Goal: Task Accomplishment & Management: Complete application form

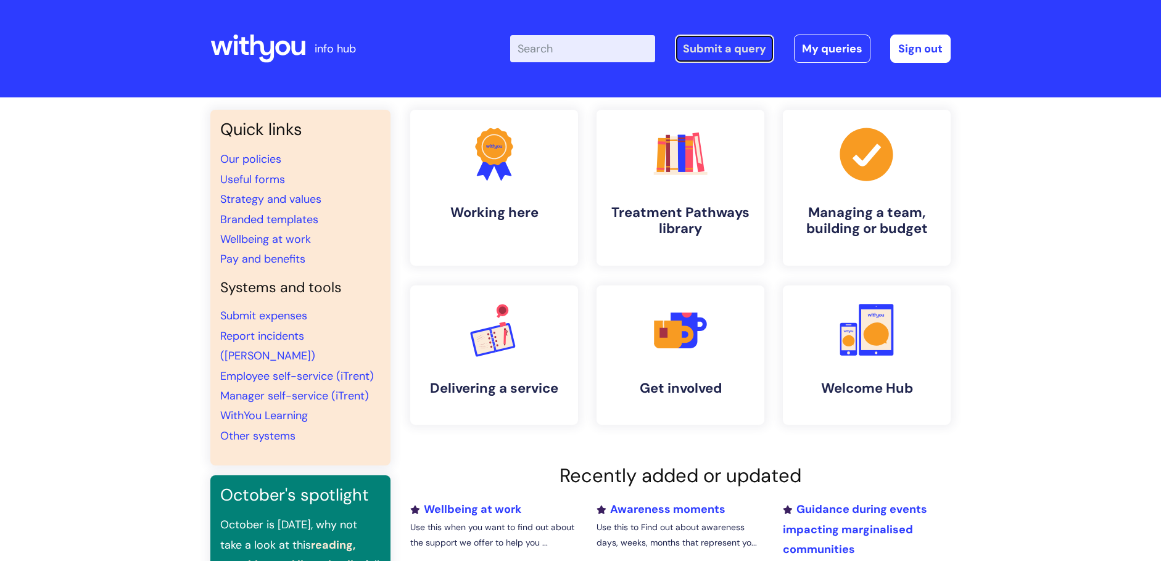
click at [731, 46] on link "Submit a query" at bounding box center [724, 49] width 99 height 28
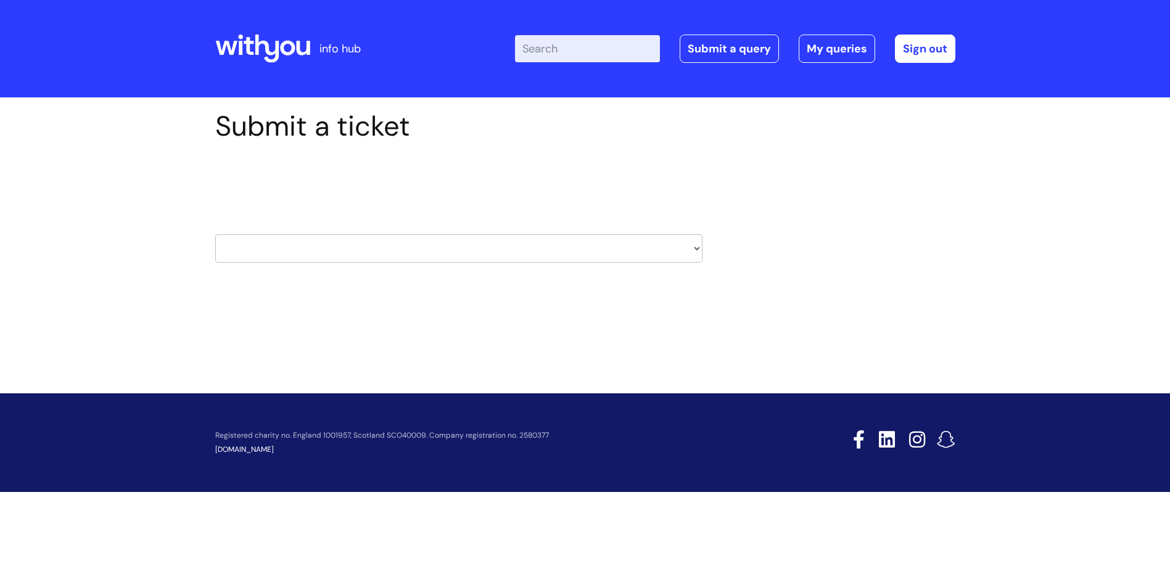
click at [334, 240] on select "HR / People IT and Support Clinical Drug Alerts Finance Accounts Data Support T…" at bounding box center [458, 248] width 487 height 28
select select "data_support_team"
click at [215, 234] on select "HR / People IT and Support Clinical Drug Alerts Finance Accounts Data Support T…" at bounding box center [458, 248] width 487 height 28
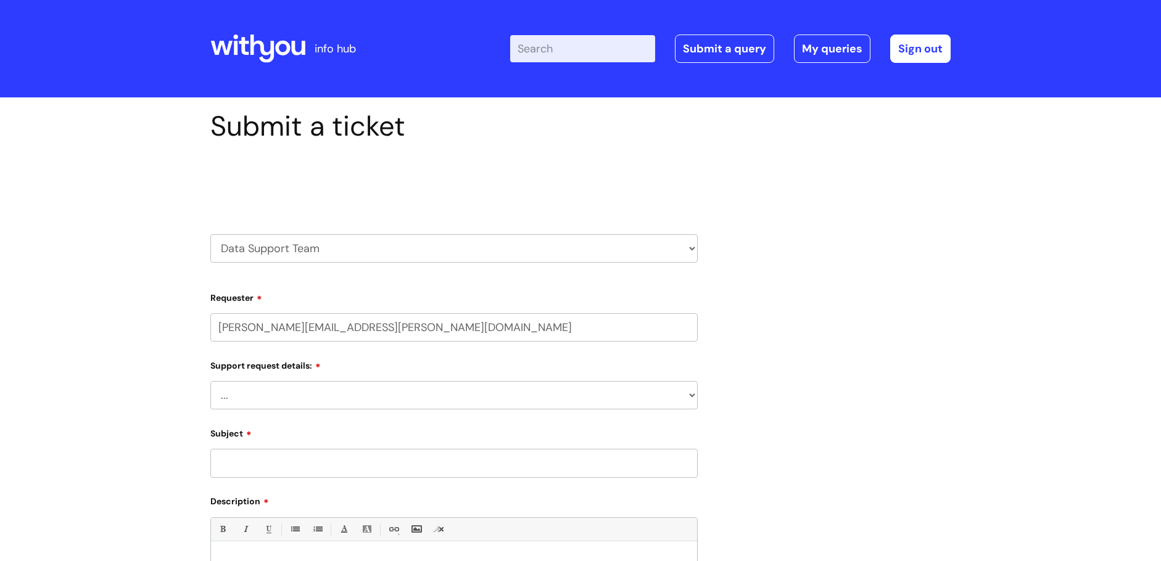
click at [327, 243] on select "HR / People IT and Support Clinical Drug Alerts Finance Accounts Data Support T…" at bounding box center [453, 248] width 487 height 28
select select "it_and_support"
click at [210, 234] on select "HR / People IT and Support Clinical Drug Alerts Finance Accounts Data Support T…" at bounding box center [453, 248] width 487 height 28
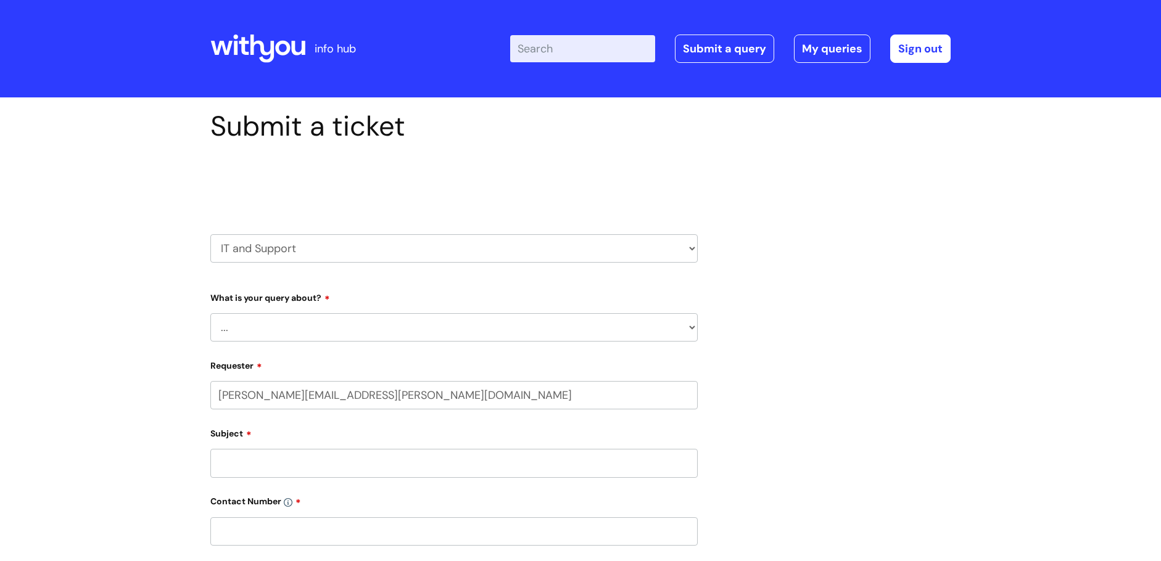
click at [300, 321] on select "... Mobile Phone Reset & MFA Accounts, Starters and Leavers IT Hardware issue I…" at bounding box center [453, 327] width 487 height 28
select select "Something Else"
click at [210, 313] on select "... Mobile Phone Reset & MFA Accounts, Starters and Leavers IT Hardware issue I…" at bounding box center [453, 327] width 487 height 28
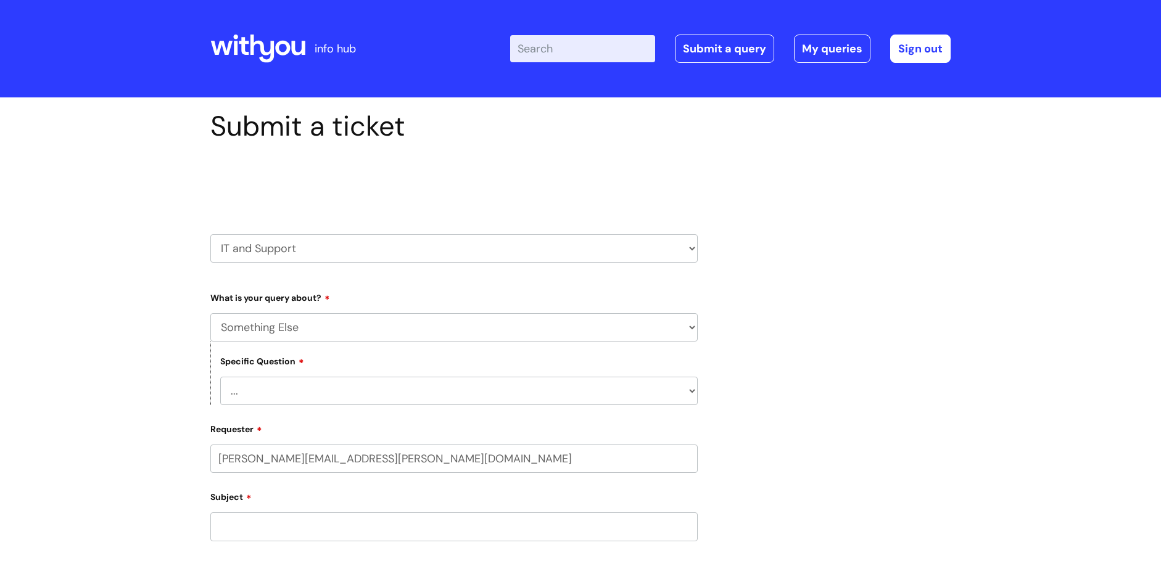
click at [282, 386] on select "... My problem is not listed" at bounding box center [458, 391] width 477 height 28
select select "My problem is not listed"
click at [220, 377] on select "... My problem is not listed" at bounding box center [458, 391] width 477 height 28
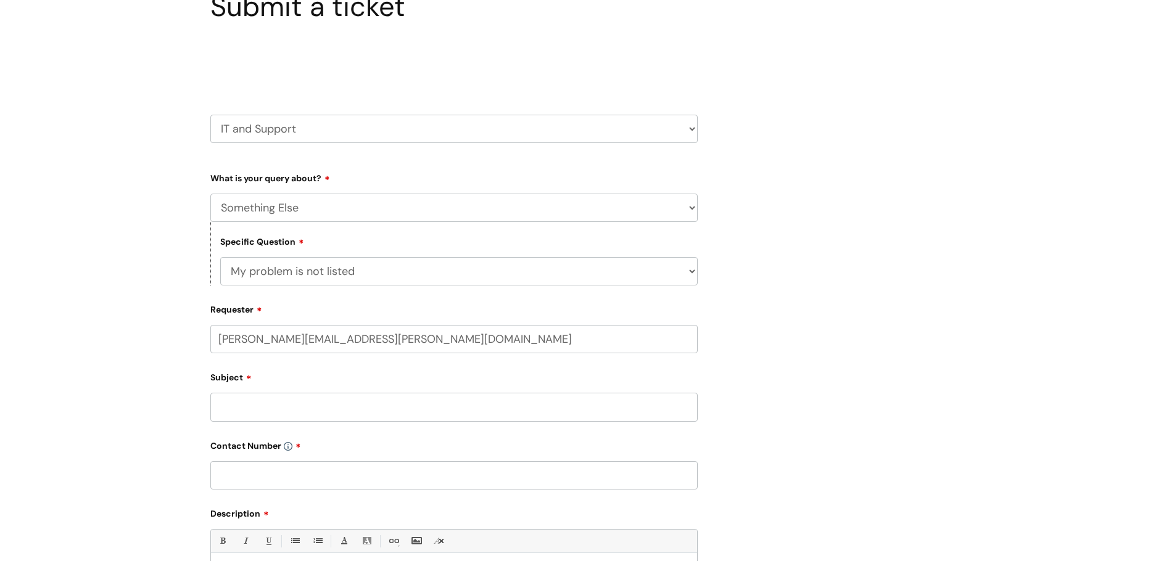
scroll to position [123, 0]
click at [265, 401] on input "Subject" at bounding box center [453, 403] width 487 height 28
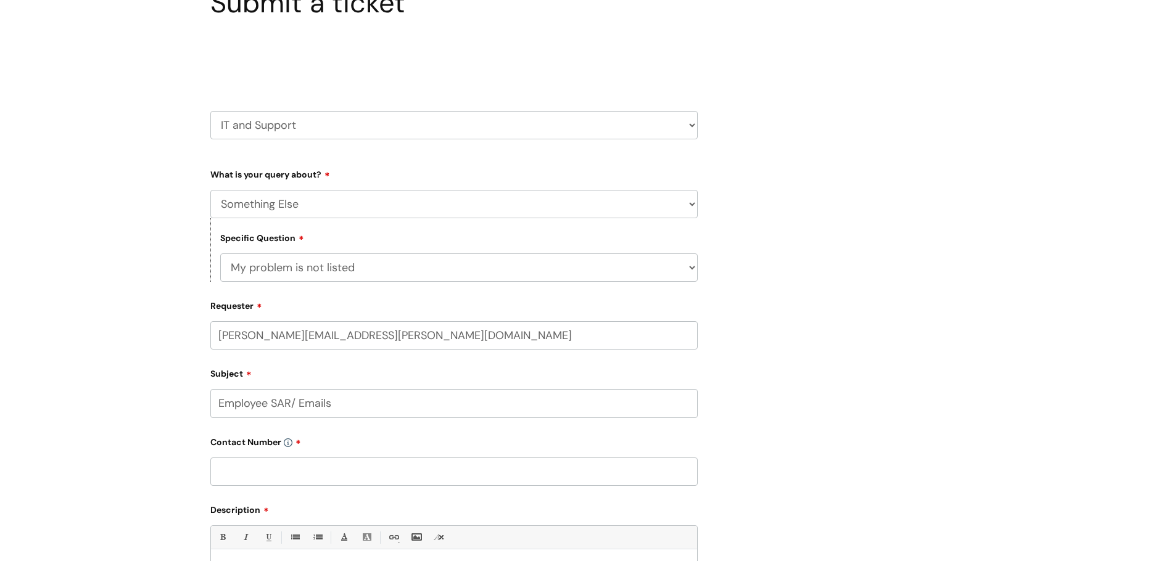
type input "Employee SAR/ Emails"
click at [265, 478] on input "text" at bounding box center [453, 472] width 487 height 28
click at [272, 466] on input "text" at bounding box center [453, 472] width 487 height 28
paste input "07811772066"
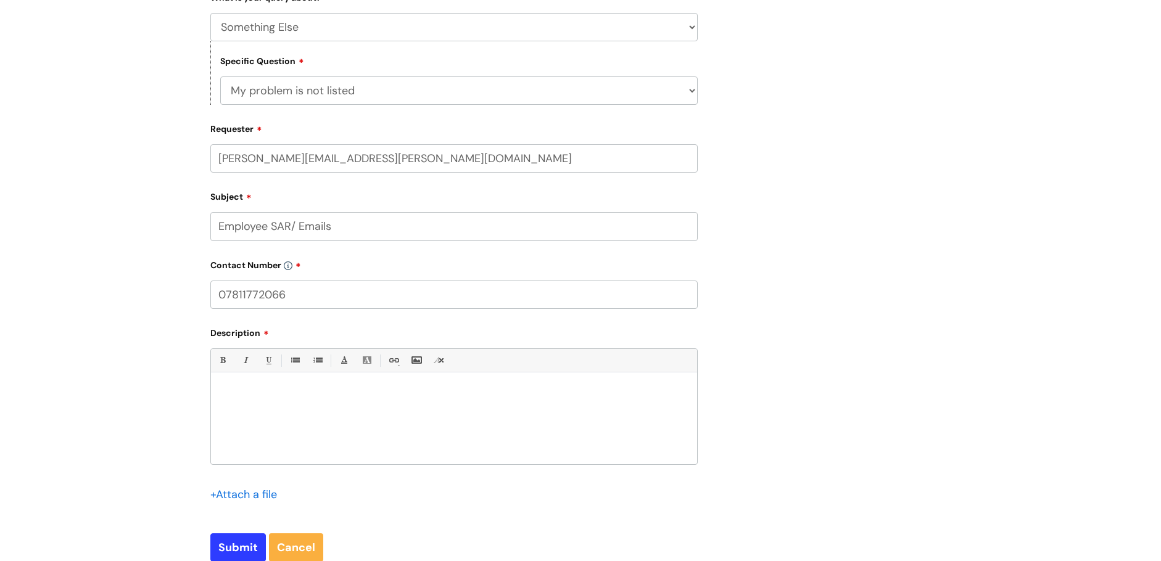
scroll to position [308, 0]
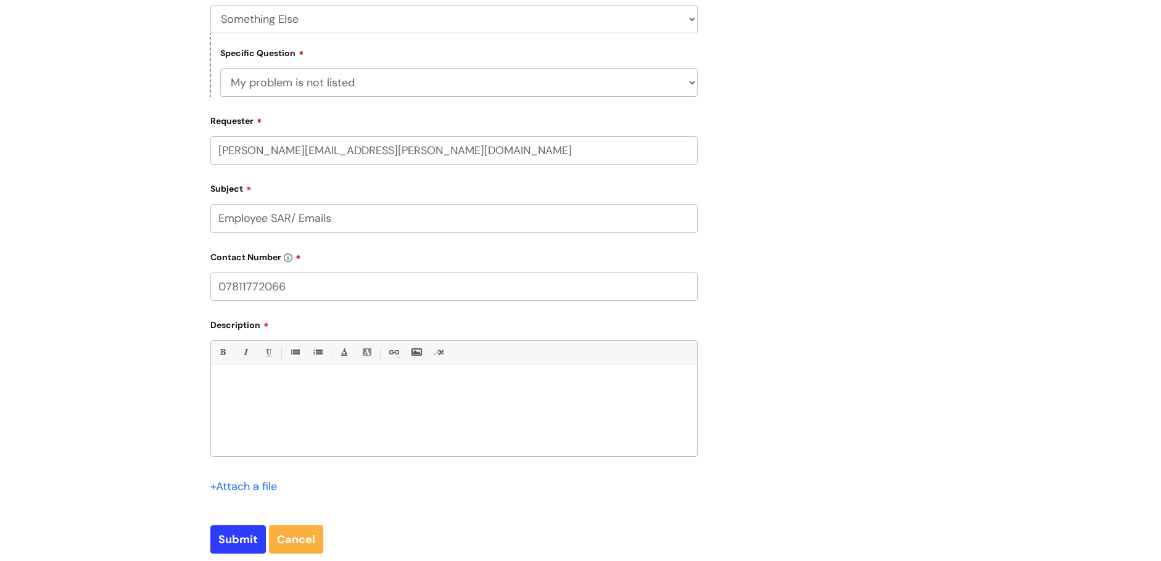
type input "07811772066"
click at [267, 393] on div at bounding box center [454, 413] width 486 height 85
click at [265, 393] on p "Hope you abre all well" at bounding box center [453, 397] width 467 height 11
click at [323, 401] on p "Hope you are all well" at bounding box center [453, 397] width 467 height 11
drag, startPoint x: 309, startPoint y: 390, endPoint x: 223, endPoint y: 390, distance: 85.7
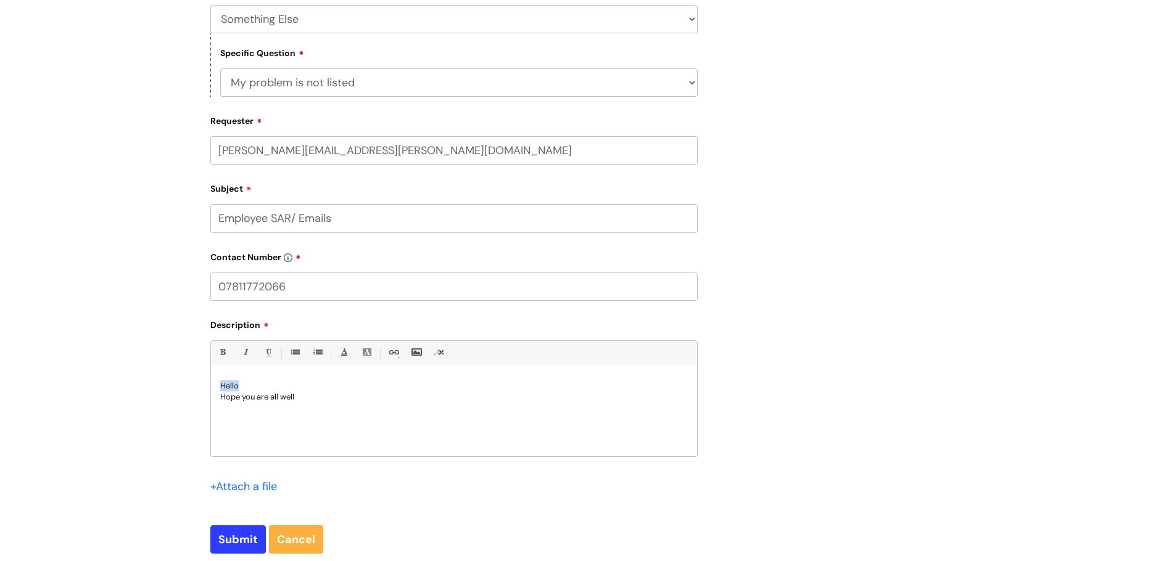
click at [221, 390] on p "Hello" at bounding box center [453, 386] width 467 height 11
drag, startPoint x: 331, startPoint y: 399, endPoint x: 321, endPoint y: 398, distance: 10.6
click at [329, 399] on p "Hope you are all well" at bounding box center [453, 397] width 467 height 11
drag, startPoint x: 316, startPoint y: 400, endPoint x: 216, endPoint y: 394, distance: 100.1
click at [216, 394] on div "Hello Hope you are all well" at bounding box center [454, 413] width 486 height 85
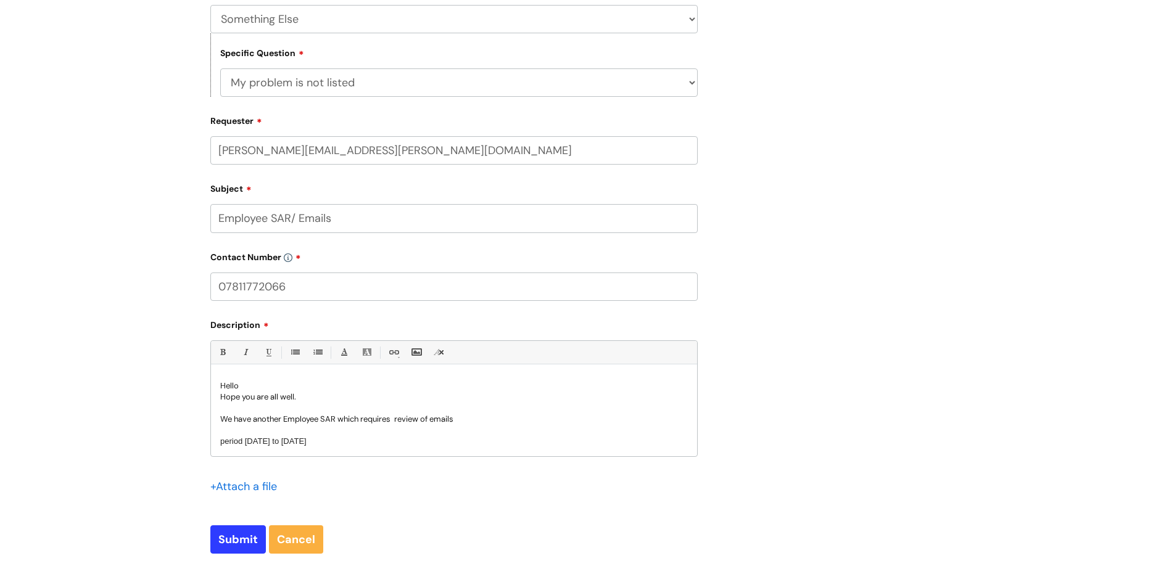
click at [472, 418] on p "We have another Employee SAR which requires review of emails" at bounding box center [453, 419] width 467 height 11
click at [480, 415] on p "We have another Employee SAR which requires review of emails" at bounding box center [453, 419] width 467 height 11
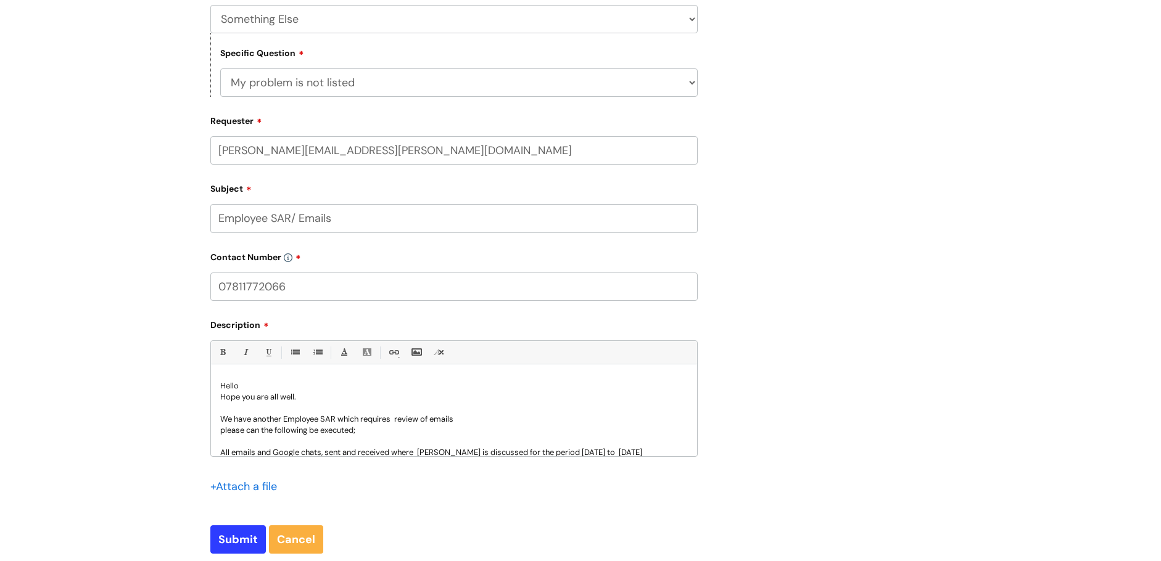
click at [222, 432] on p "please can the following be executed;" at bounding box center [453, 430] width 467 height 11
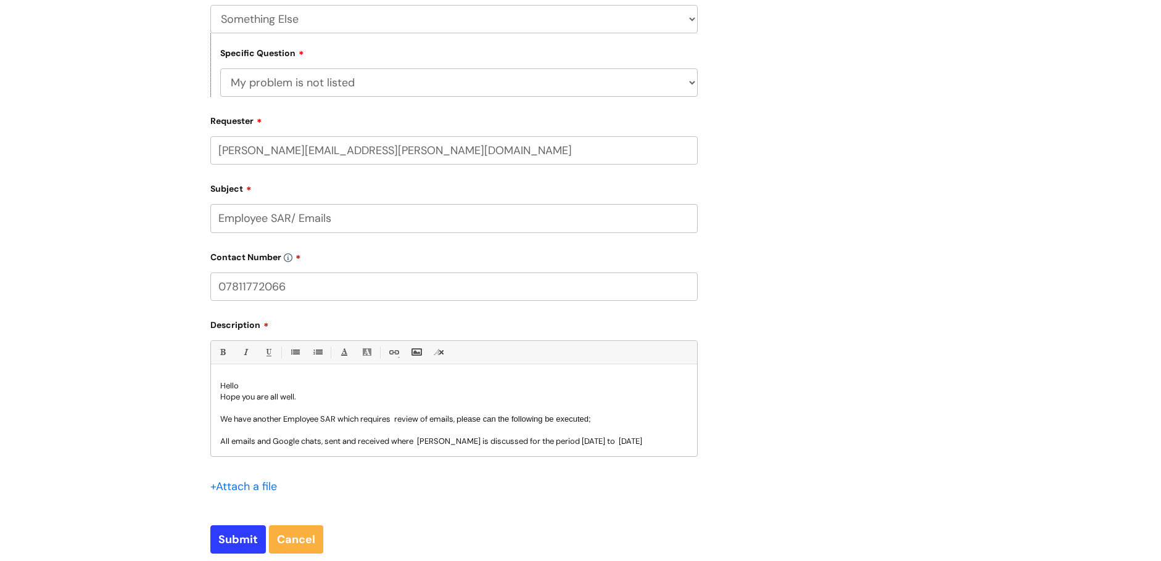
click at [326, 440] on p "All emails and Google chats, sent and received where Romy Gilbert is discussed …" at bounding box center [453, 441] width 467 height 11
drag, startPoint x: 470, startPoint y: 442, endPoint x: 419, endPoint y: 442, distance: 50.6
click at [419, 442] on p "All emails and Google chats, sent and received where Romy Gilbert is discussed …" at bounding box center [453, 441] width 467 height 11
click at [497, 442] on p "All emails and Google chats, sent and received where Michelle McFarlane is disc…" at bounding box center [453, 441] width 467 height 11
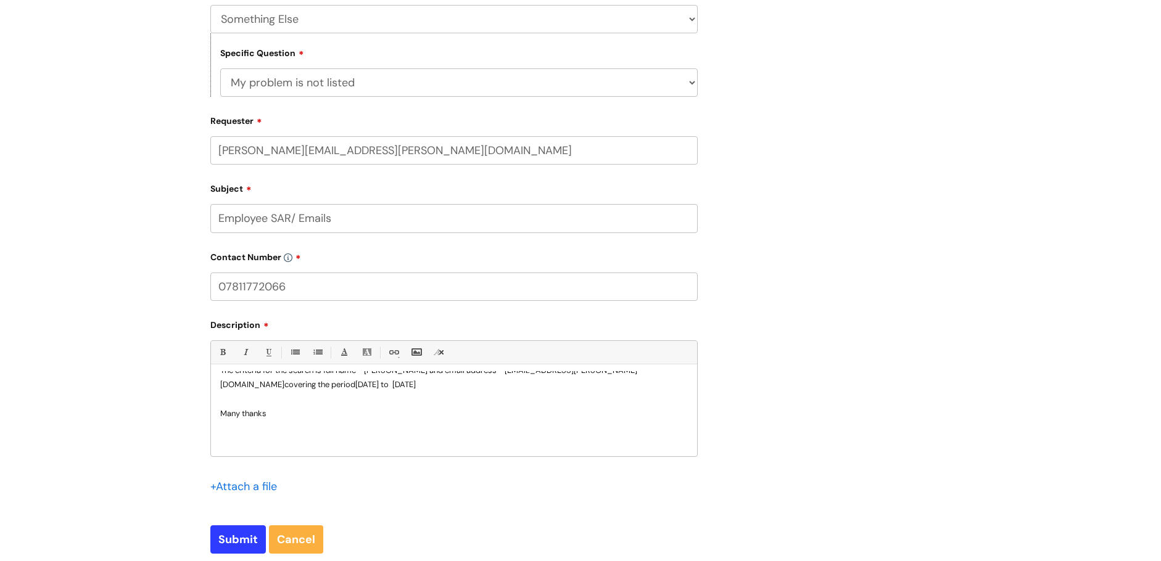
scroll to position [123, 0]
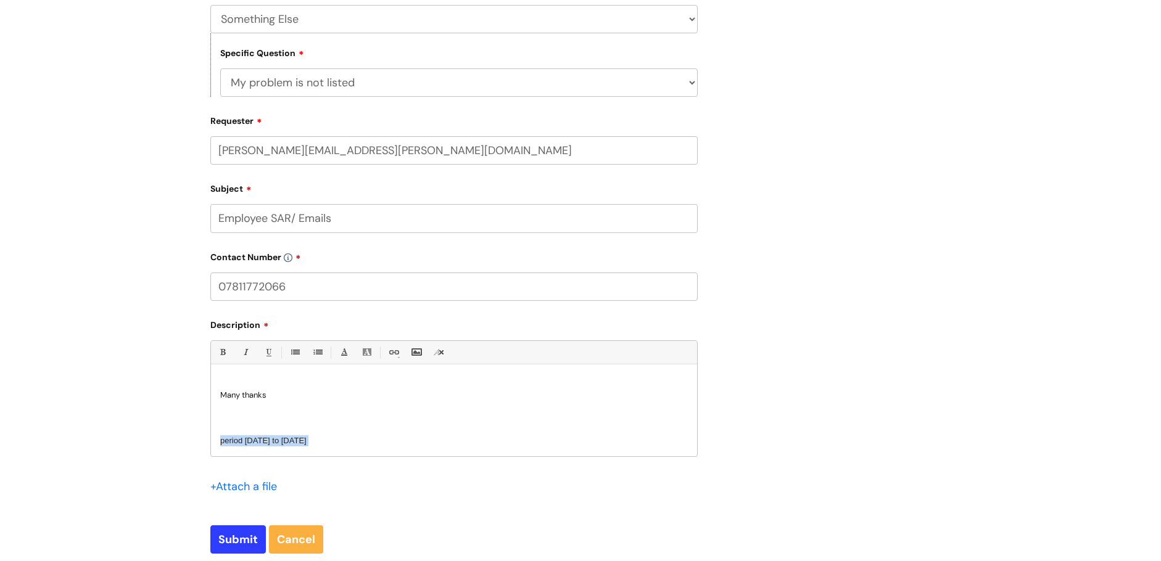
drag, startPoint x: 361, startPoint y: 443, endPoint x: 215, endPoint y: 442, distance: 146.8
click at [215, 442] on div "Hello Hope you are all well. We have another Employee SAR which requires review…" at bounding box center [454, 413] width 486 height 85
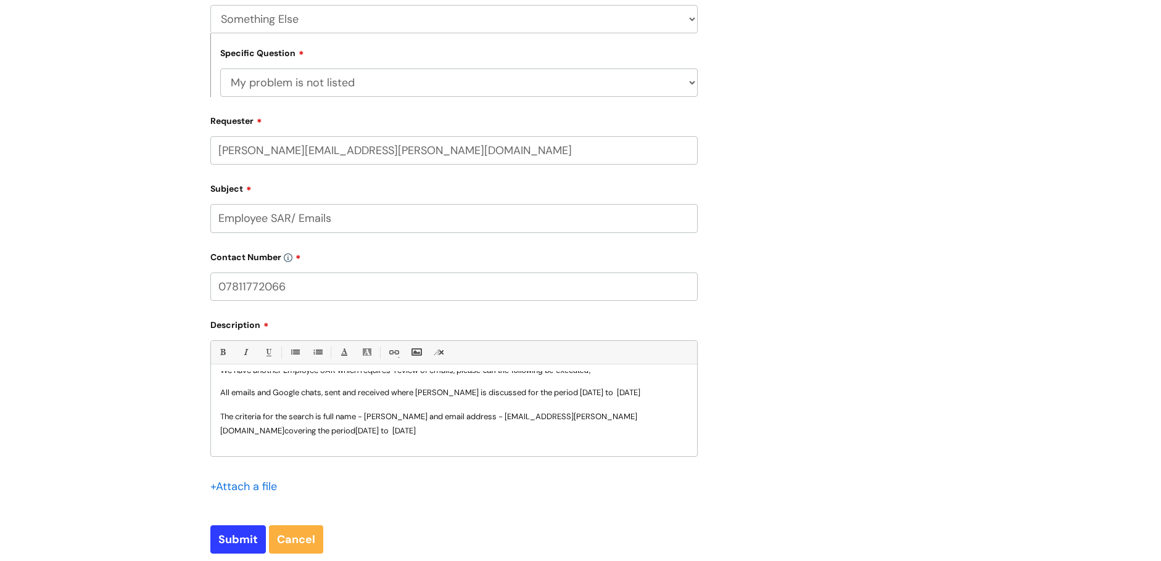
scroll to position [0, 0]
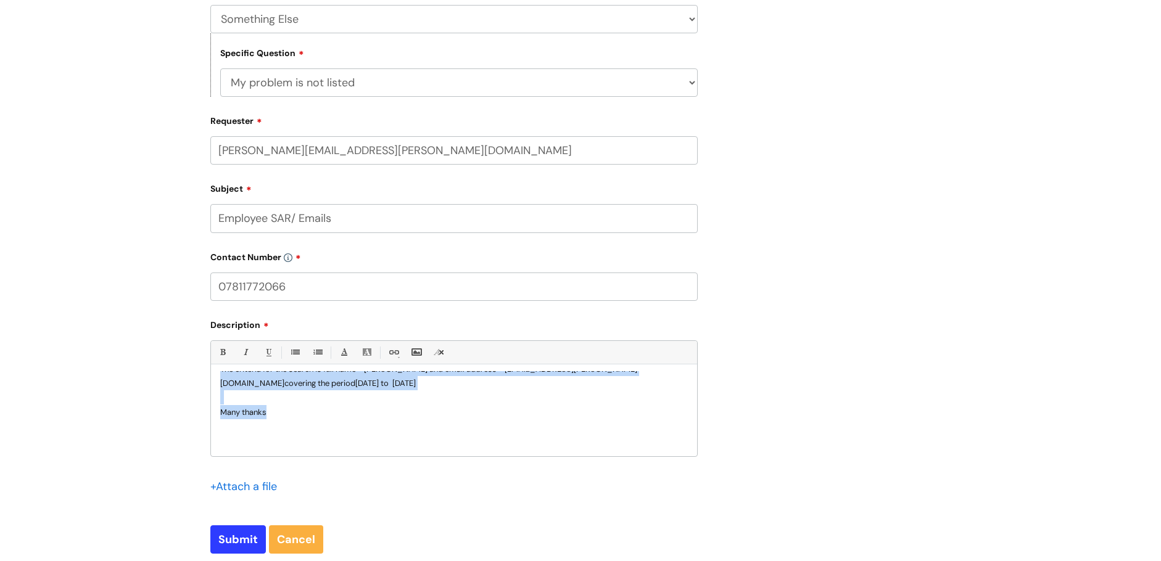
drag, startPoint x: 593, startPoint y: 440, endPoint x: 632, endPoint y: 419, distance: 44.4
click at [632, 419] on div "Hello Hope you are all well. We have another Employee SAR which requires review…" at bounding box center [454, 413] width 486 height 85
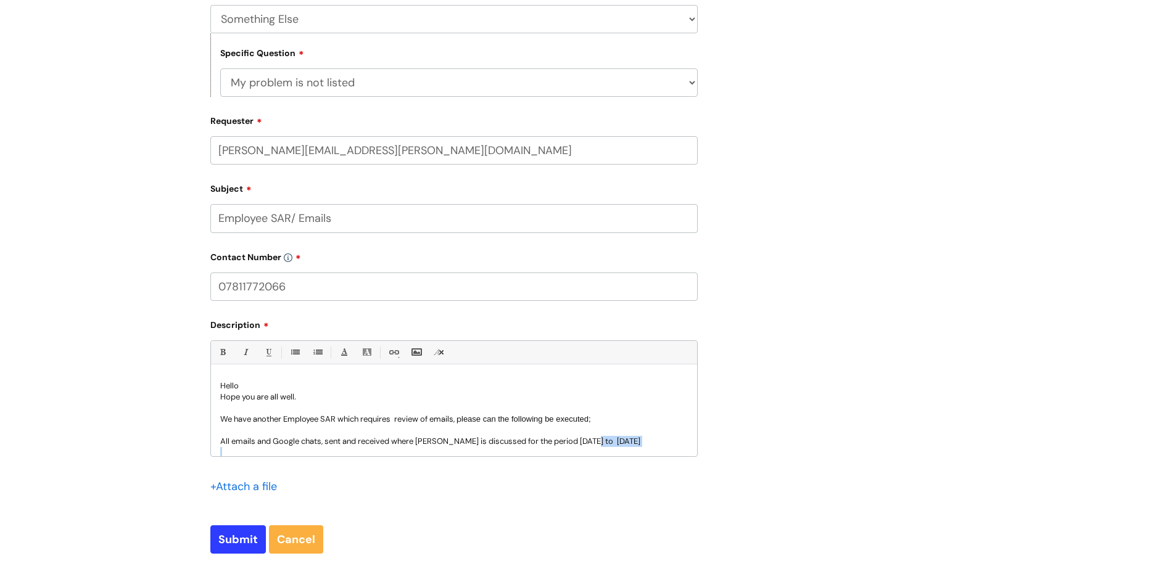
click at [289, 447] on p "All emails and Google chats, sent and received where Michelle McFarlane is disc…" at bounding box center [453, 441] width 467 height 11
click at [616, 441] on span "period 1 June 2025 to 8 October 2025" at bounding box center [621, 439] width 86 height 9
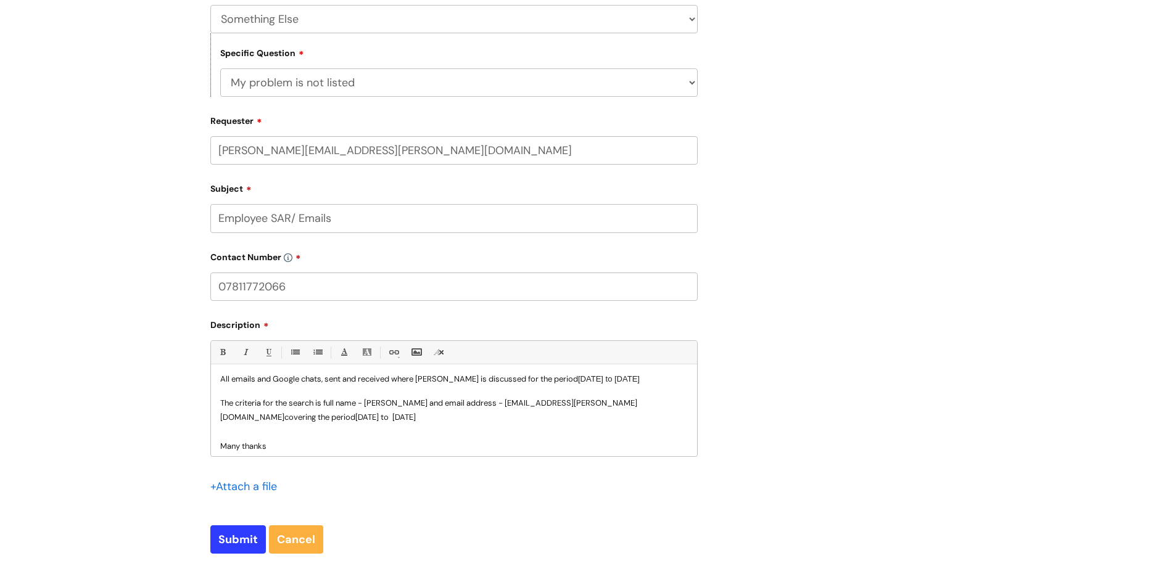
scroll to position [63, 0]
drag, startPoint x: 419, startPoint y: 415, endPoint x: 625, endPoint y: 412, distance: 206.6
click at [625, 412] on p "The criteria for the search is full name - Romy Gilbert and email address - rom…" at bounding box center [453, 409] width 467 height 29
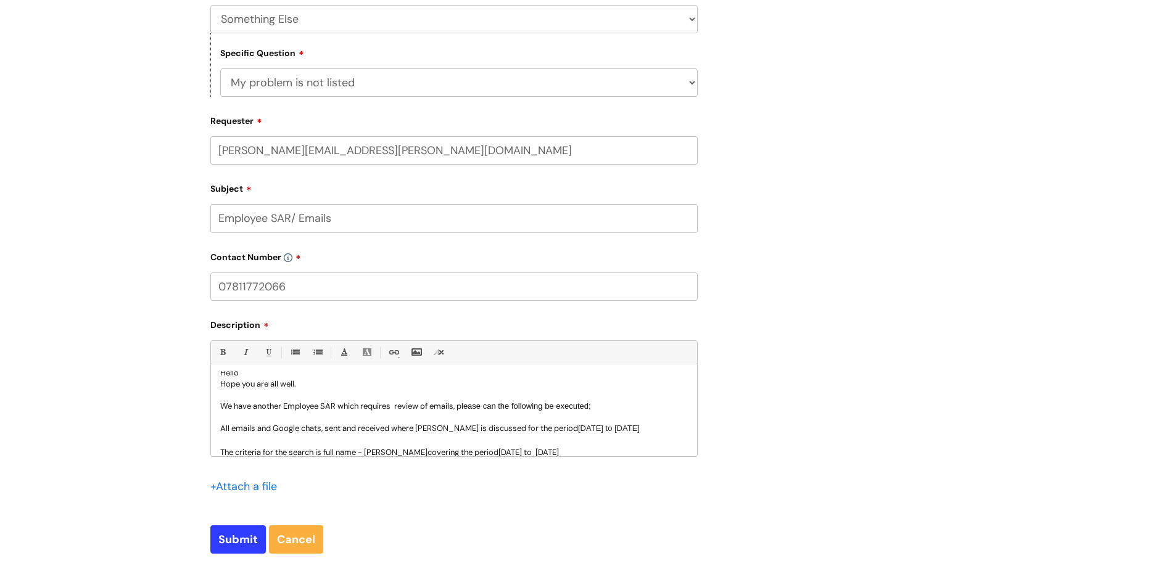
scroll to position [0, 0]
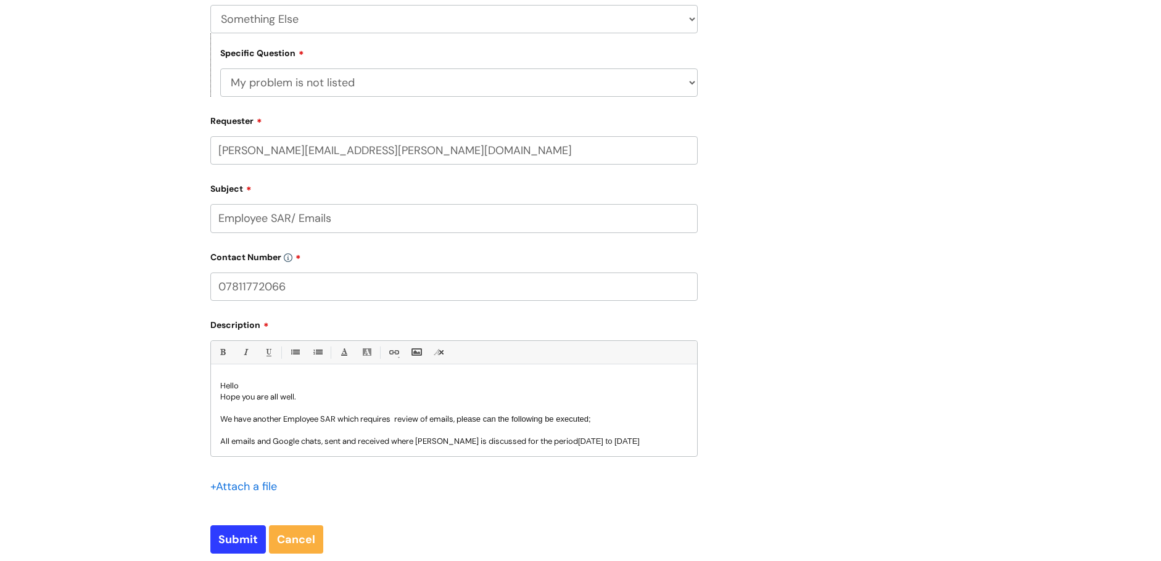
drag, startPoint x: 591, startPoint y: 376, endPoint x: 615, endPoint y: 382, distance: 24.8
click at [615, 382] on div "Hello Hope you are all well. We have another Employee SAR which requires review…" at bounding box center [454, 413] width 486 height 85
click at [623, 404] on p at bounding box center [453, 408] width 467 height 11
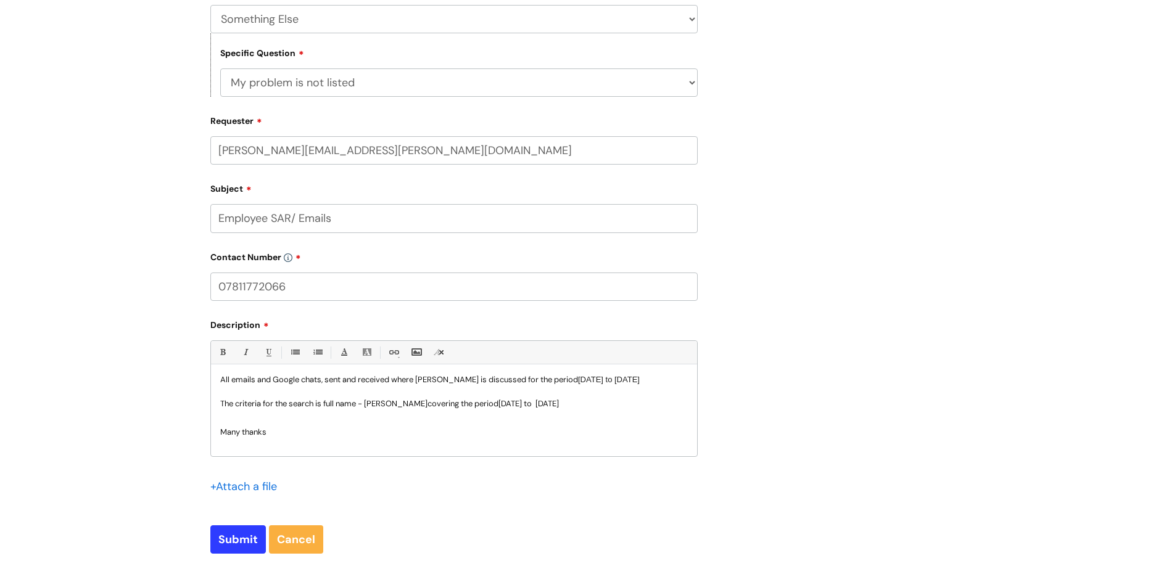
drag, startPoint x: 631, startPoint y: 414, endPoint x: 527, endPoint y: 414, distance: 103.6
click at [527, 411] on p "The criteria for the search is full name - Michelle McFarlane covering the peri…" at bounding box center [453, 404] width 467 height 14
click at [369, 422] on p "Please note Michelle has not requested her own emails (michelle.m" at bounding box center [453, 416] width 467 height 11
drag, startPoint x: 512, startPoint y: 429, endPoint x: 462, endPoint y: 428, distance: 50.6
click at [462, 422] on p "Please note Michelle has not requested access to her own emails (michelle.m" at bounding box center [453, 416] width 467 height 11
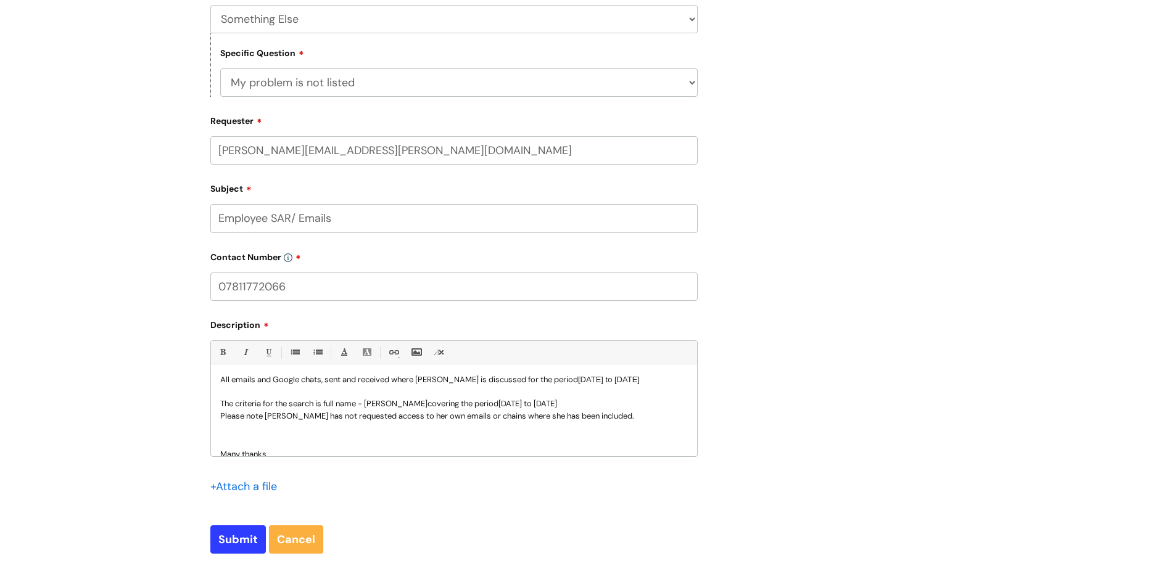
click at [643, 411] on p "The criteria for the search is full name - Michelle McFarlane covering the peri…" at bounding box center [453, 404] width 467 height 14
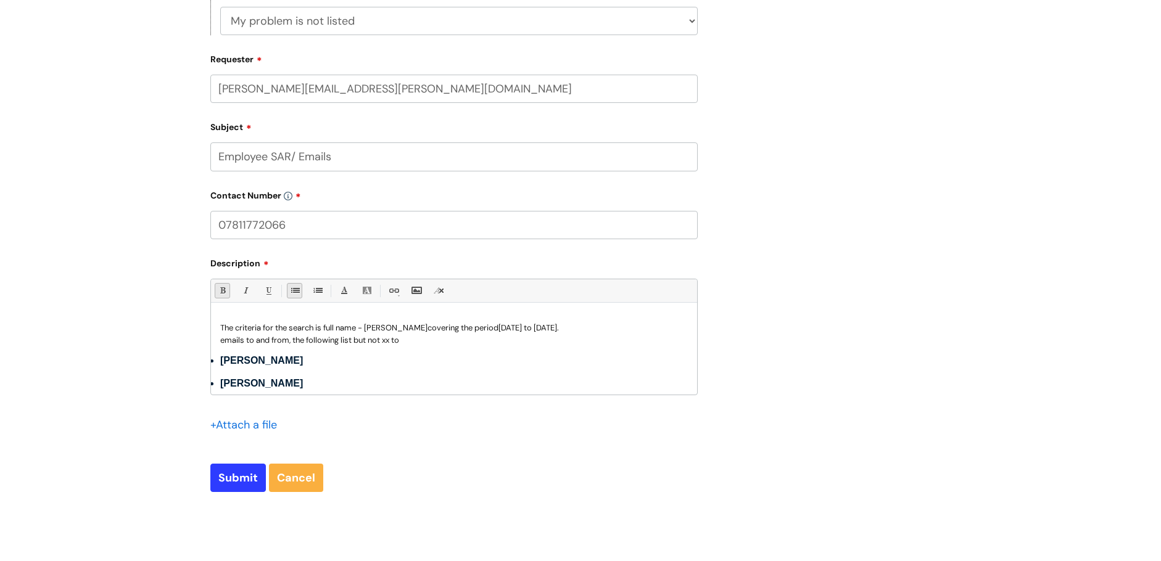
scroll to position [0, 0]
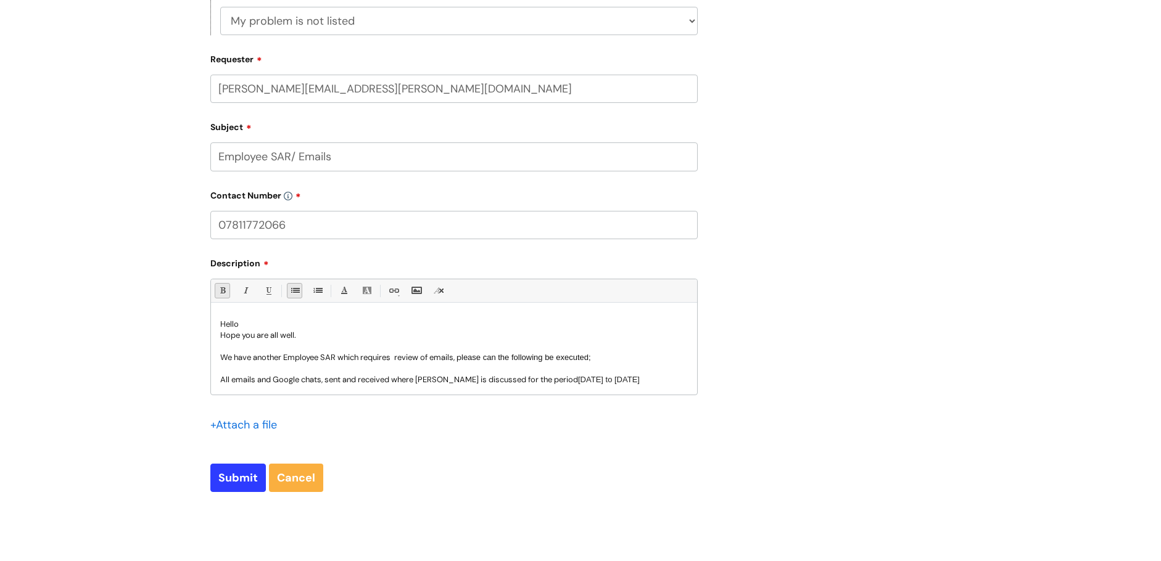
drag, startPoint x: 304, startPoint y: 374, endPoint x: 221, endPoint y: 323, distance: 97.5
click at [221, 323] on div "Hello Hope you are all well. We have another Employee SAR which requires review…" at bounding box center [454, 352] width 486 height 85
click at [443, 290] on link "Remove formatting (Ctrl-\)" at bounding box center [438, 290] width 15 height 15
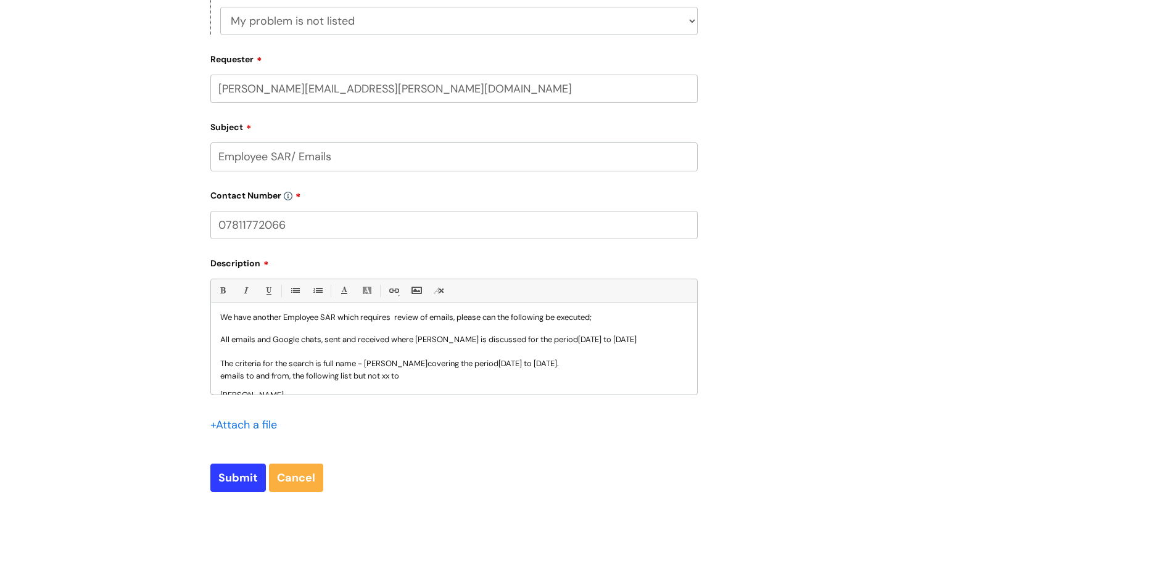
scroll to position [62, 0]
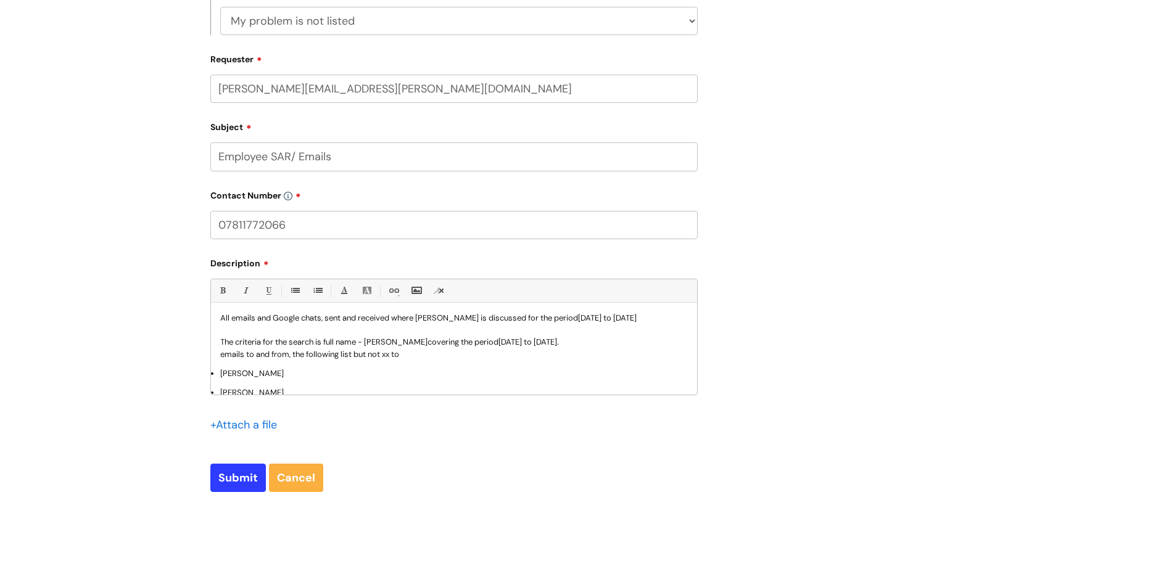
drag, startPoint x: 409, startPoint y: 364, endPoint x: 294, endPoint y: 366, distance: 115.3
click at [294, 360] on p "emails to and from, the following list but not xx to" at bounding box center [453, 354] width 467 height 11
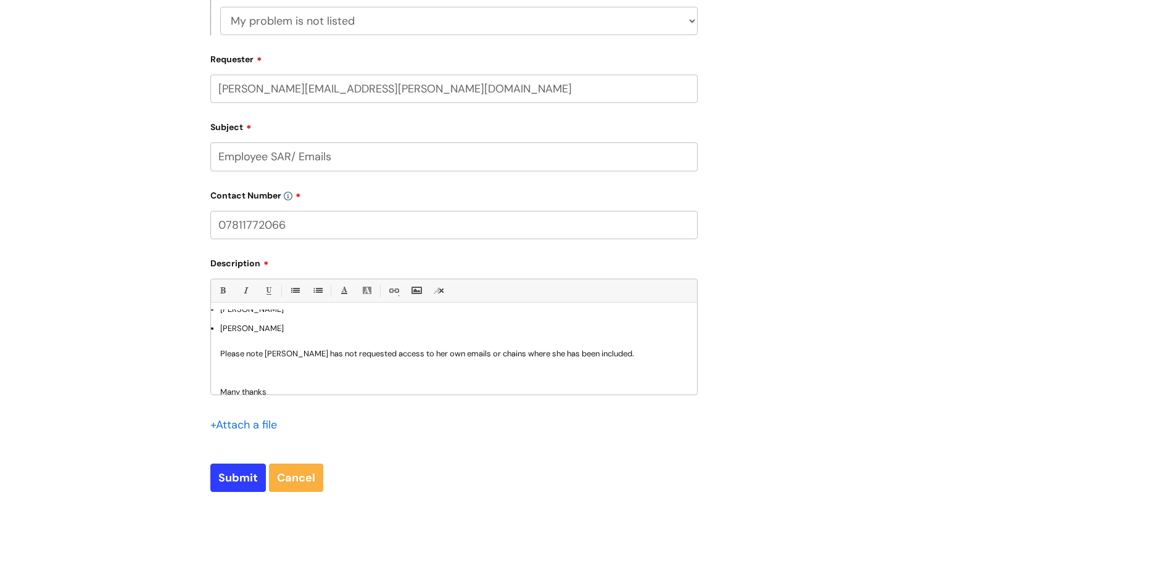
scroll to position [185, 0]
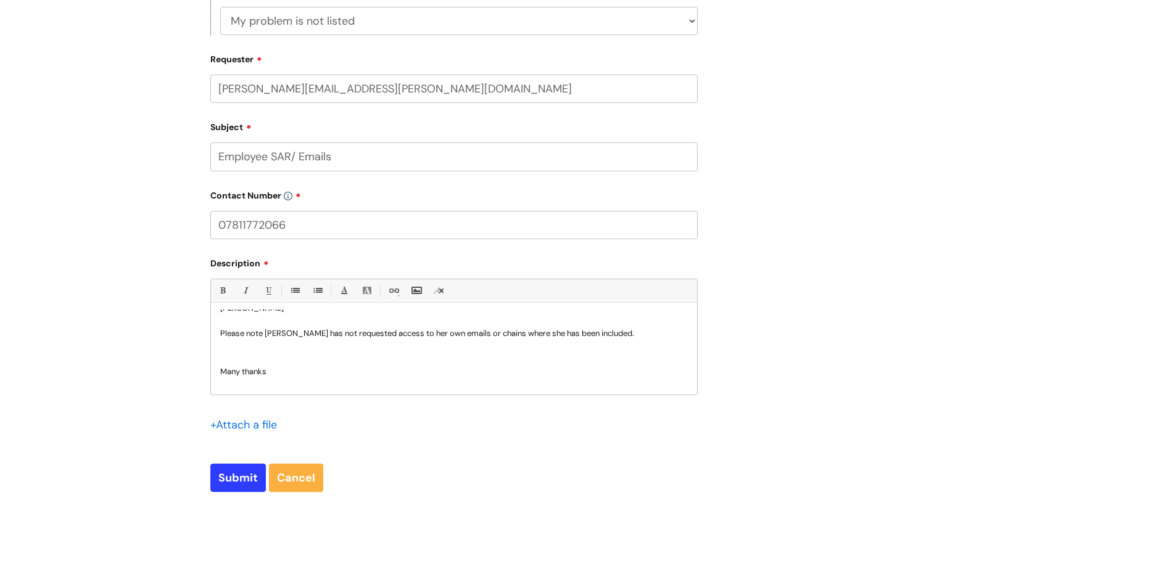
click at [471, 339] on p "Please note Michelle has not requested access to her own emails or chains where…" at bounding box center [453, 333] width 467 height 11
click at [228, 363] on p at bounding box center [453, 357] width 467 height 14
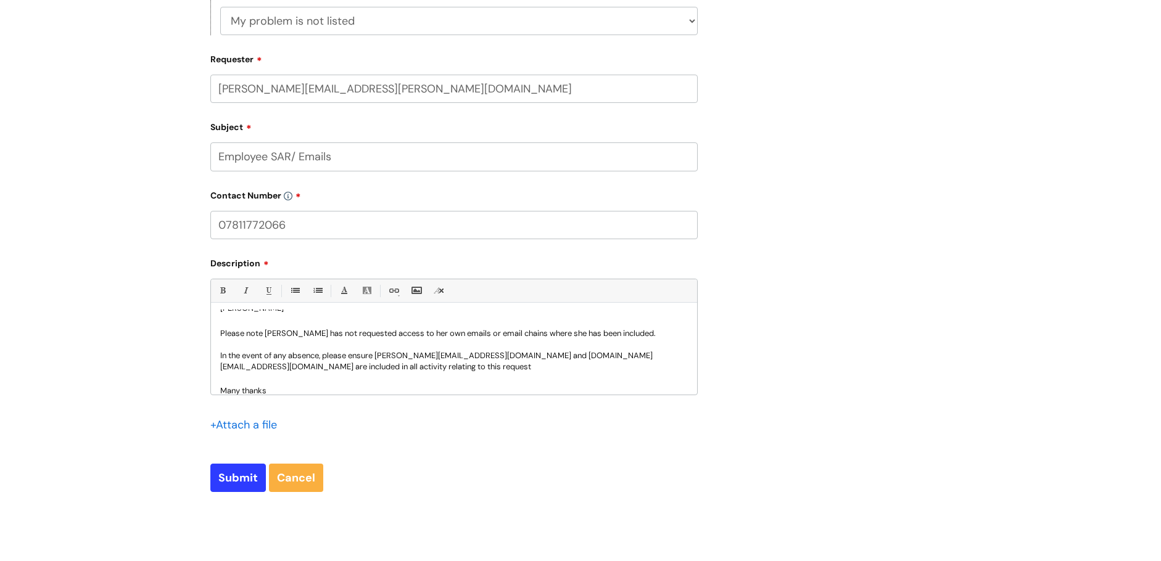
scroll to position [247, 0]
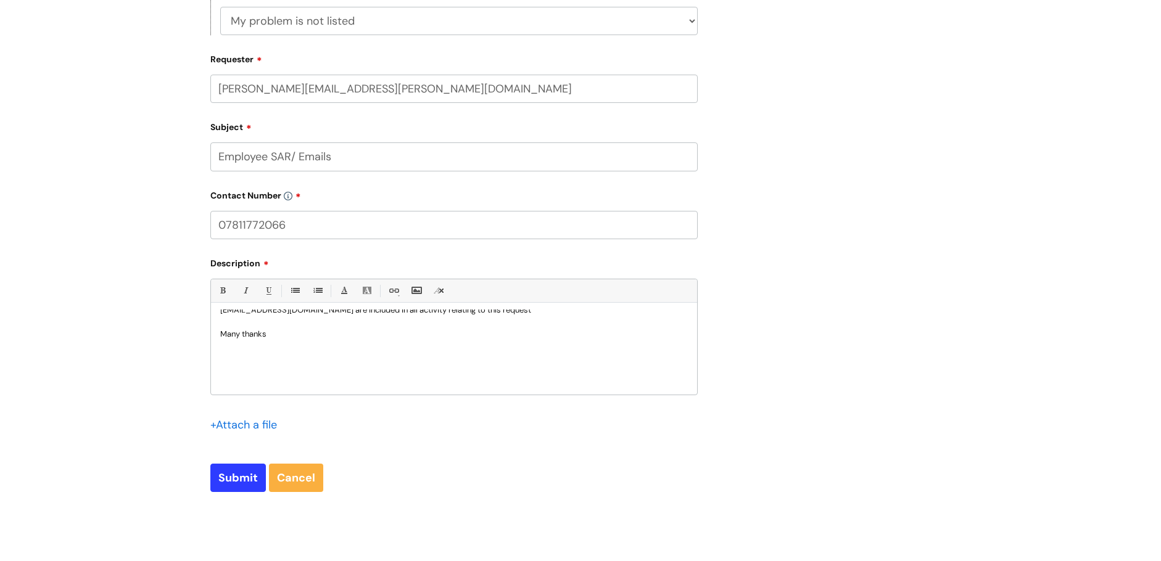
click at [308, 338] on p "Many thanks" at bounding box center [453, 334] width 467 height 14
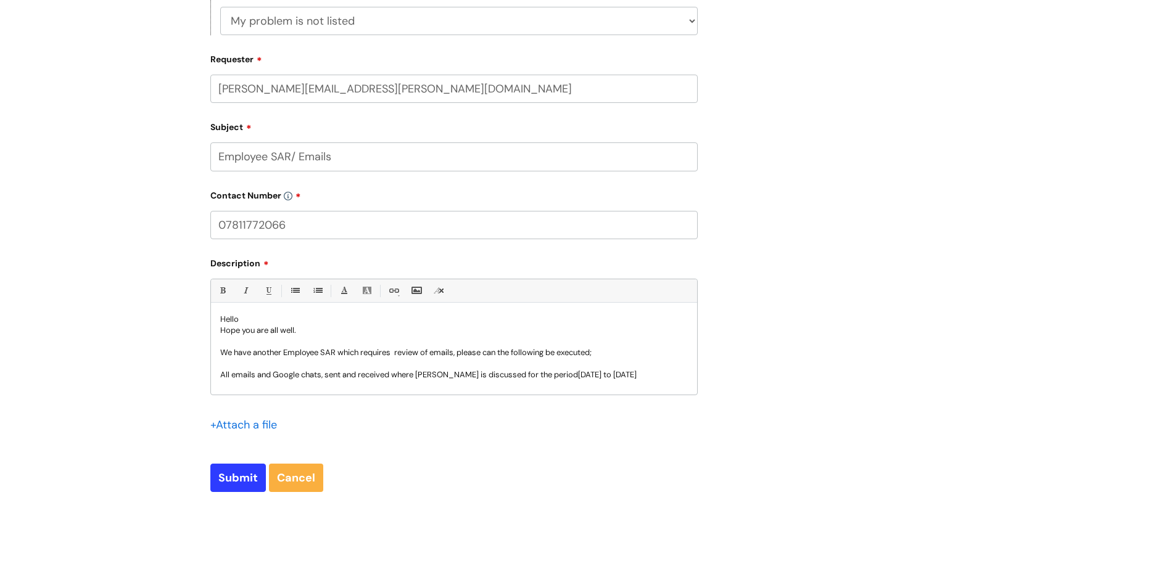
scroll to position [0, 0]
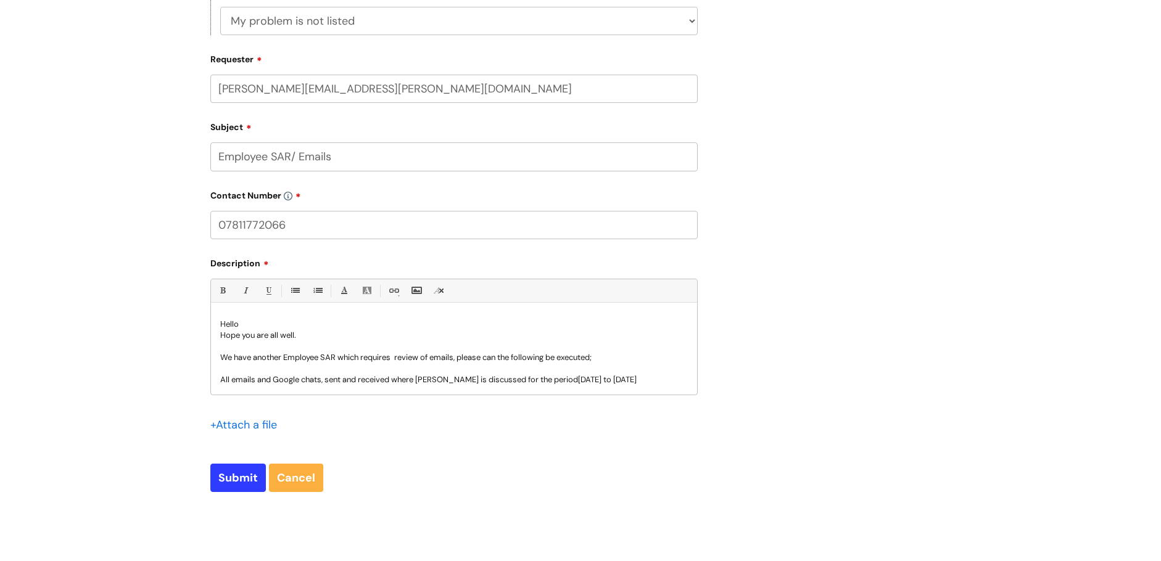
click at [249, 324] on p "Hello" at bounding box center [453, 324] width 467 height 11
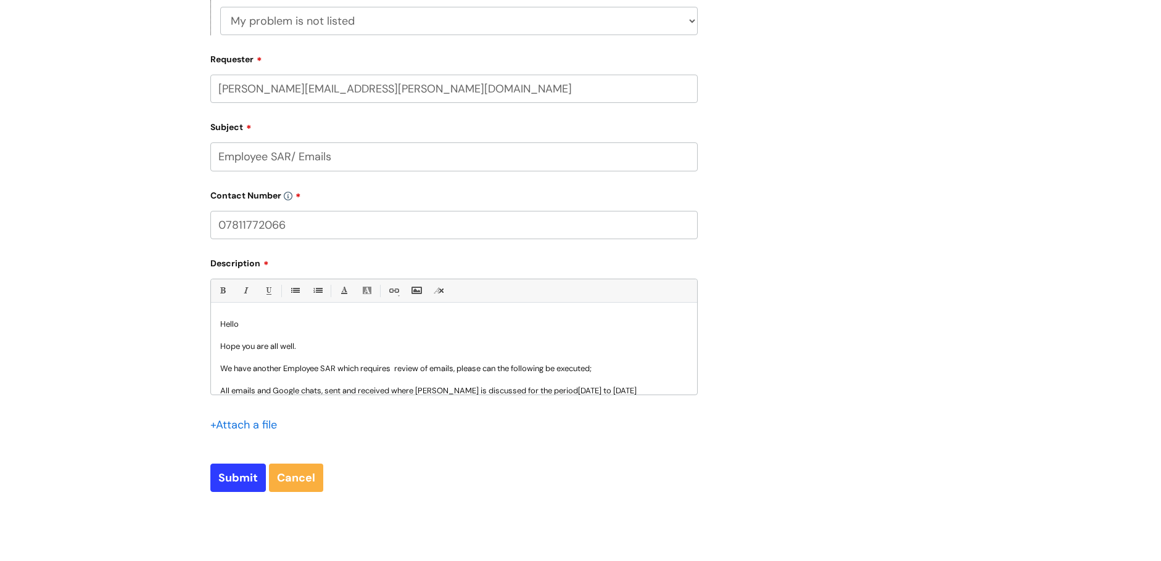
click at [280, 344] on p "Hope you are all well." at bounding box center [453, 346] width 467 height 11
click at [397, 371] on p "We have another Employee SAR which requires review of emails, p lease can the f…" at bounding box center [453, 368] width 467 height 11
click at [458, 371] on p "We have another Employee SAR which requires review of emails, p lease can the f…" at bounding box center [453, 368] width 467 height 11
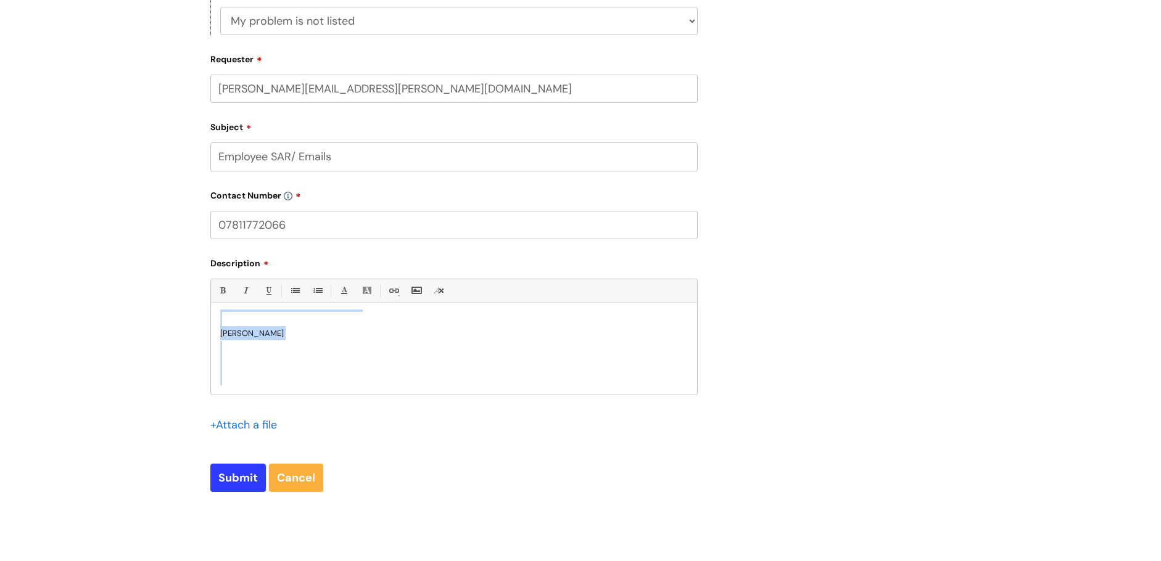
drag, startPoint x: 323, startPoint y: 389, endPoint x: 289, endPoint y: 380, distance: 34.4
click at [282, 387] on div "Hello Hope you are well. We have another Employee SAR which requires review of …" at bounding box center [454, 352] width 486 height 85
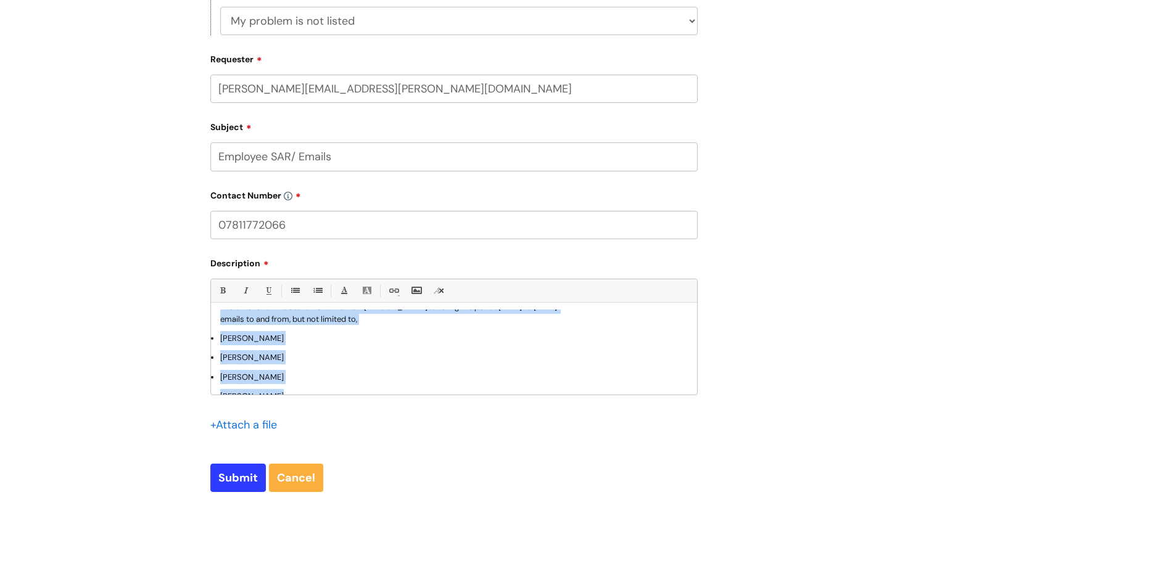
scroll to position [46, 0]
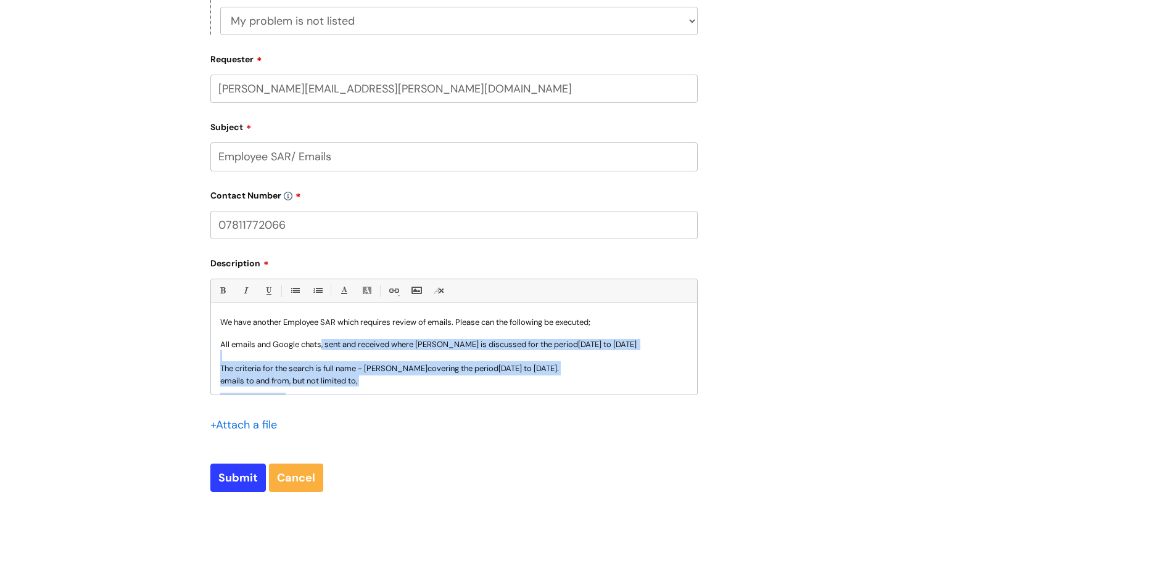
click at [332, 361] on p at bounding box center [453, 355] width 467 height 11
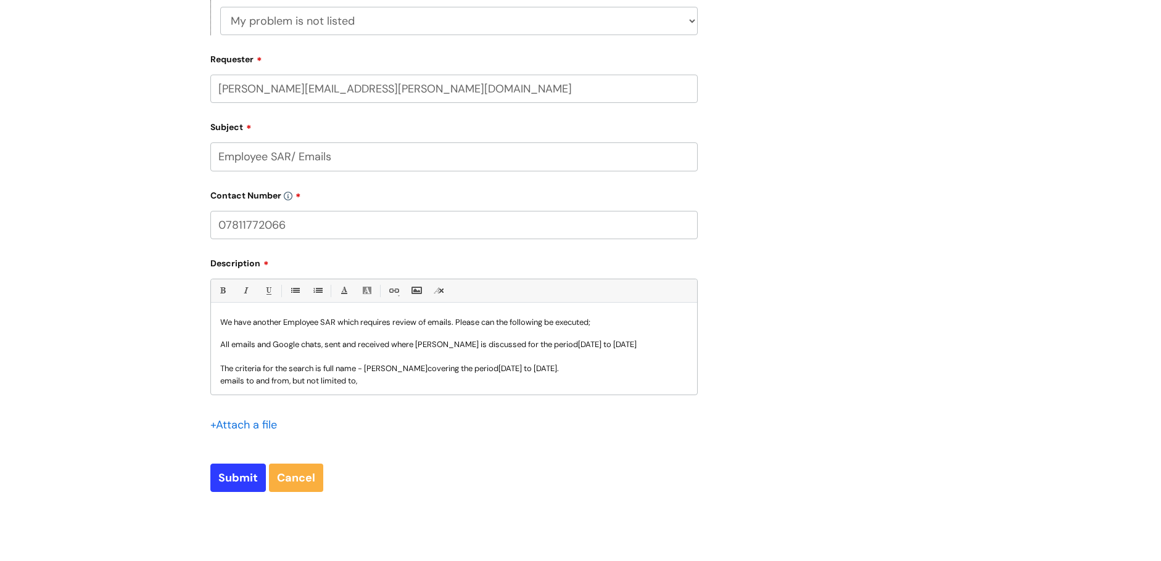
click at [325, 344] on p "All emails and Google chats, sent and received where Michelle McFarlane is disc…" at bounding box center [453, 344] width 467 height 11
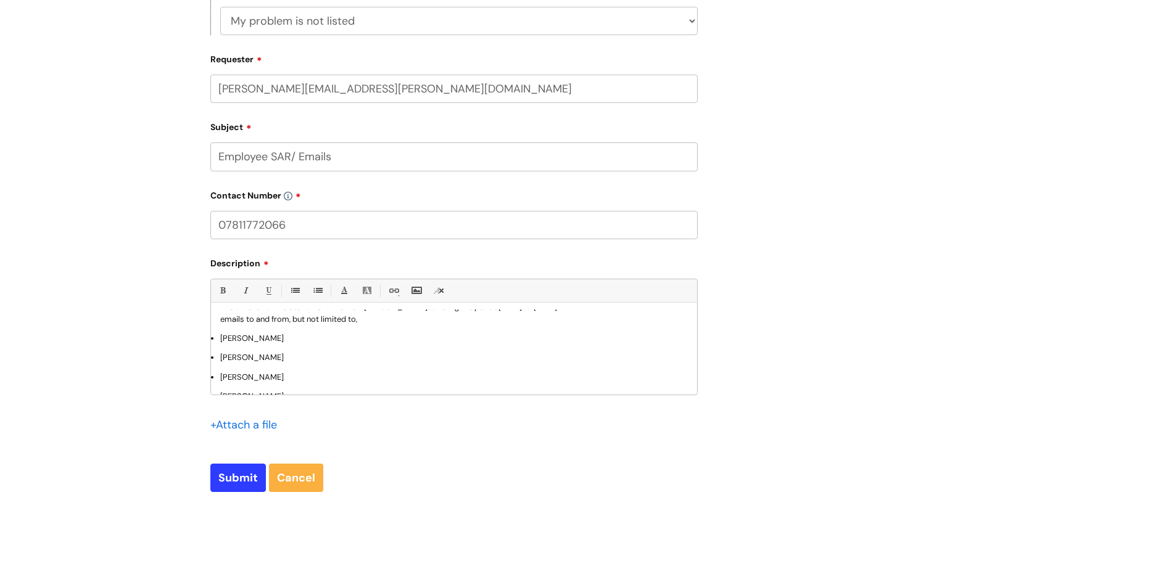
scroll to position [170, 0]
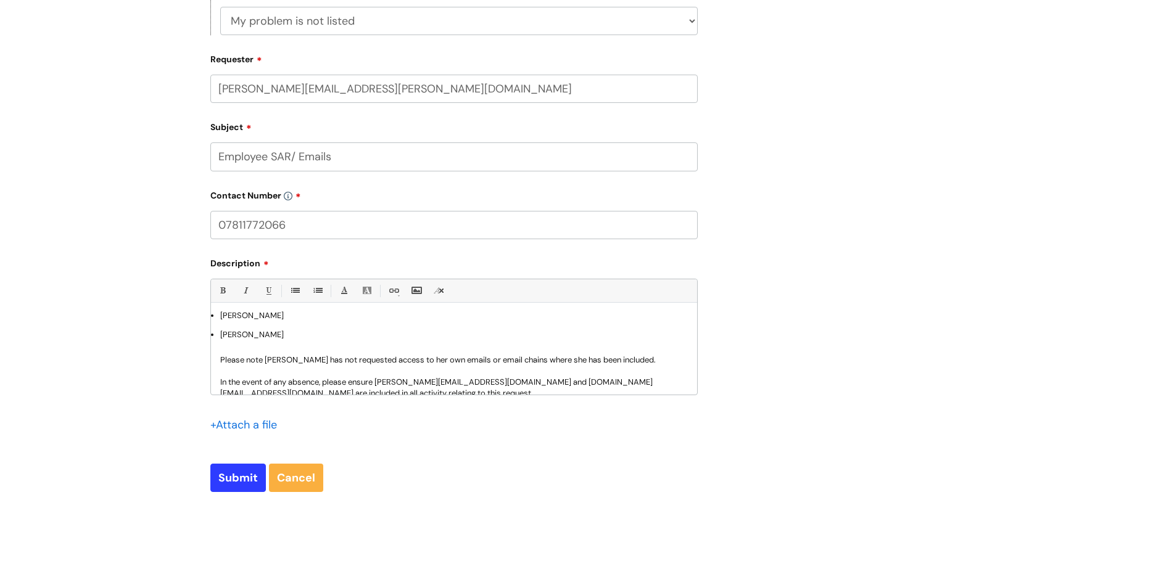
click at [477, 360] on p "Please note Michelle has not requested access to her own emails or email chains…" at bounding box center [453, 360] width 467 height 11
click at [474, 360] on p "Please note Michelle has not requested access to her own emails or email chains…" at bounding box center [453, 360] width 467 height 11
click at [627, 360] on p "Please note Michelle has not requested access to her own emails, email chains w…" at bounding box center [453, 360] width 467 height 11
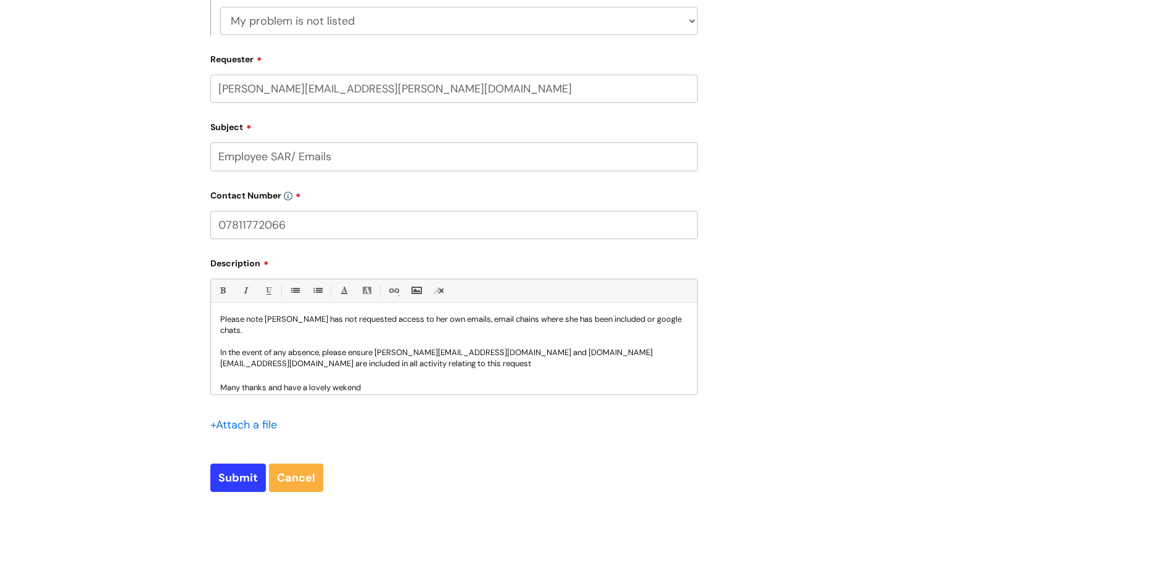
scroll to position [231, 0]
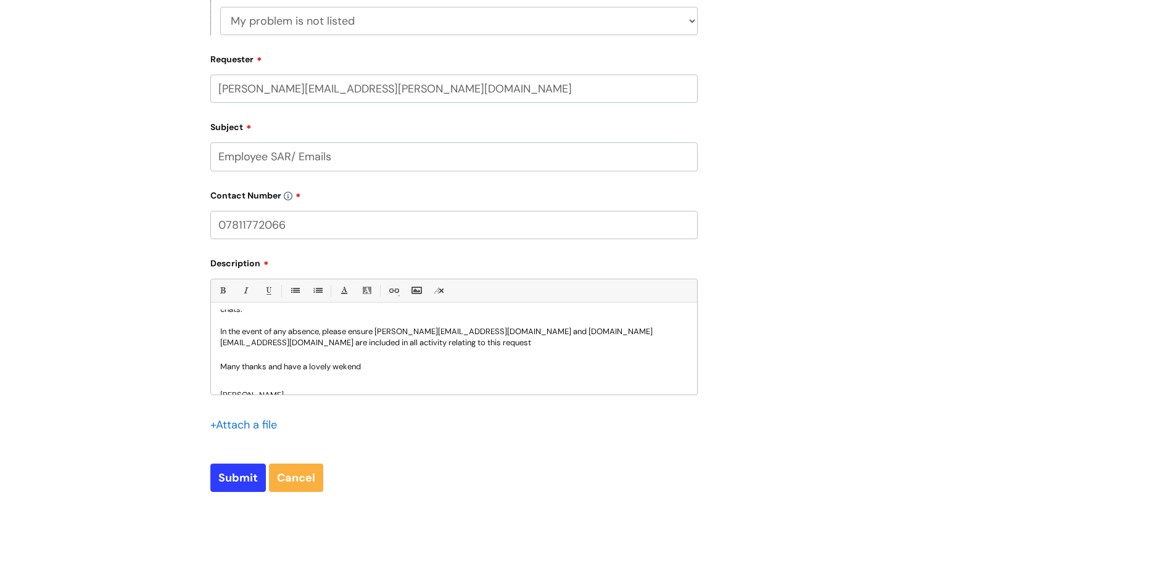
click at [290, 331] on p "In the event of any absence, please ensure kim.gray@wearewithyou.org.uk and dat…" at bounding box center [453, 337] width 467 height 22
click at [245, 476] on input "Submit" at bounding box center [238, 478] width 56 height 28
type input "Please Wait..."
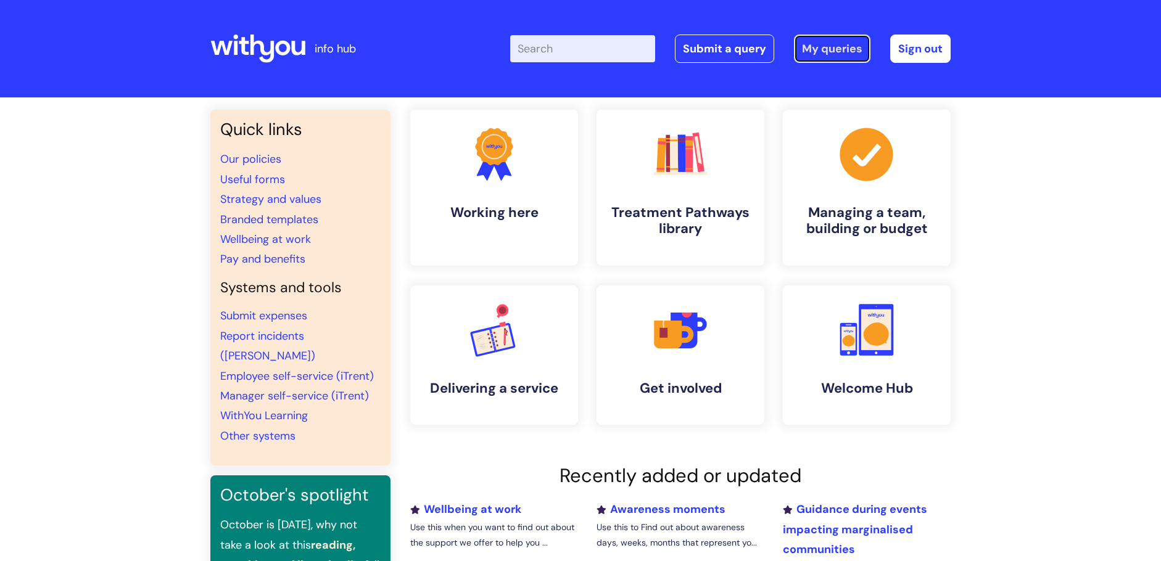
click at [832, 47] on link "My queries" at bounding box center [832, 49] width 76 height 28
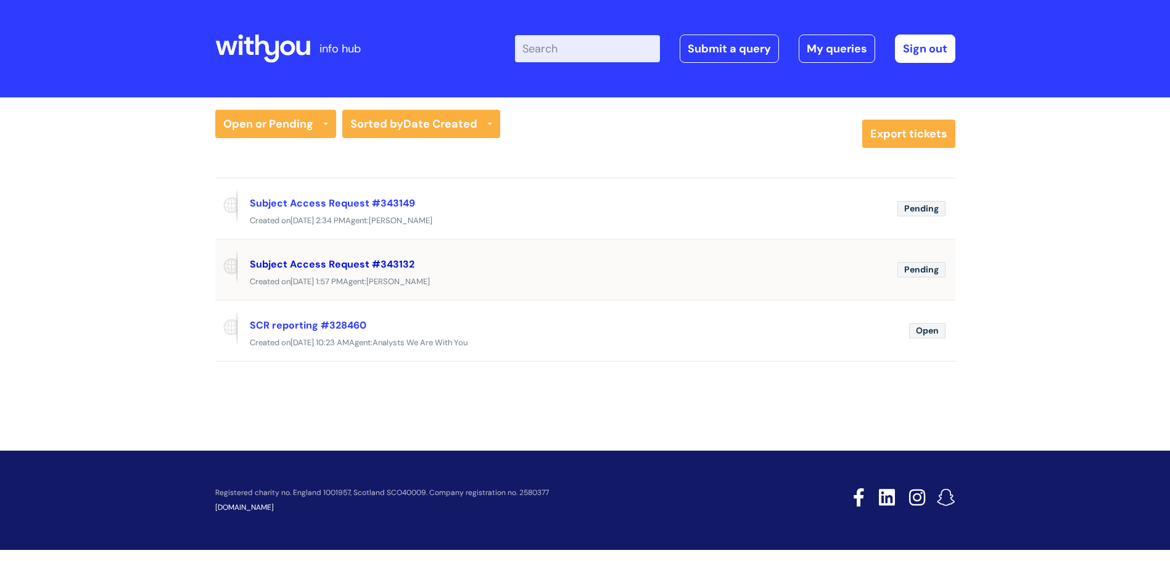
click at [315, 268] on link "Subject Access Request #343132" at bounding box center [332, 264] width 165 height 13
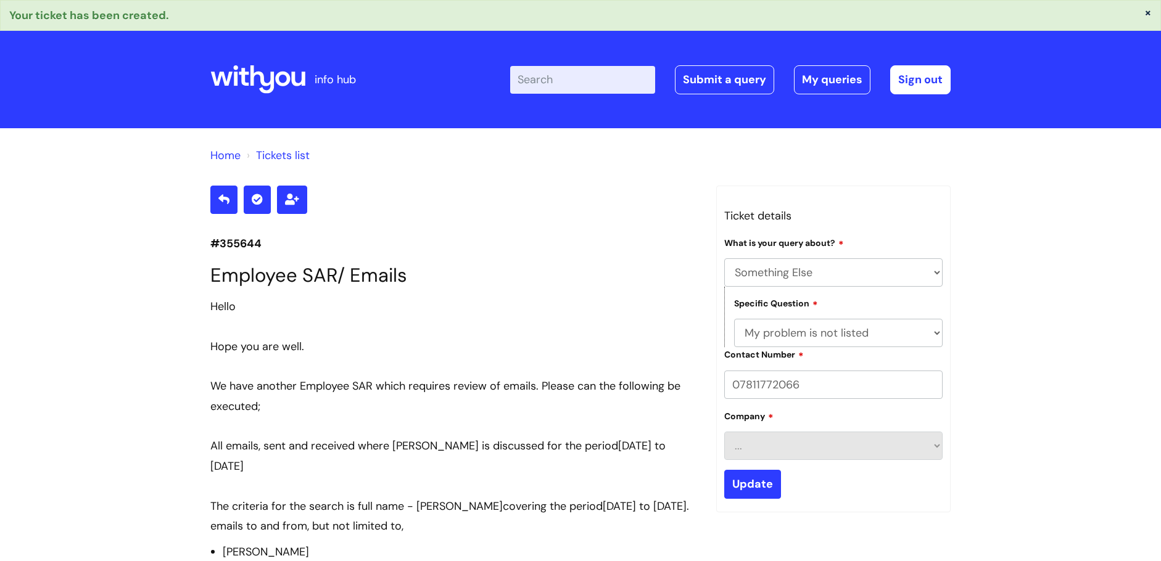
select select "Something Else"
select select "My problem is not listed"
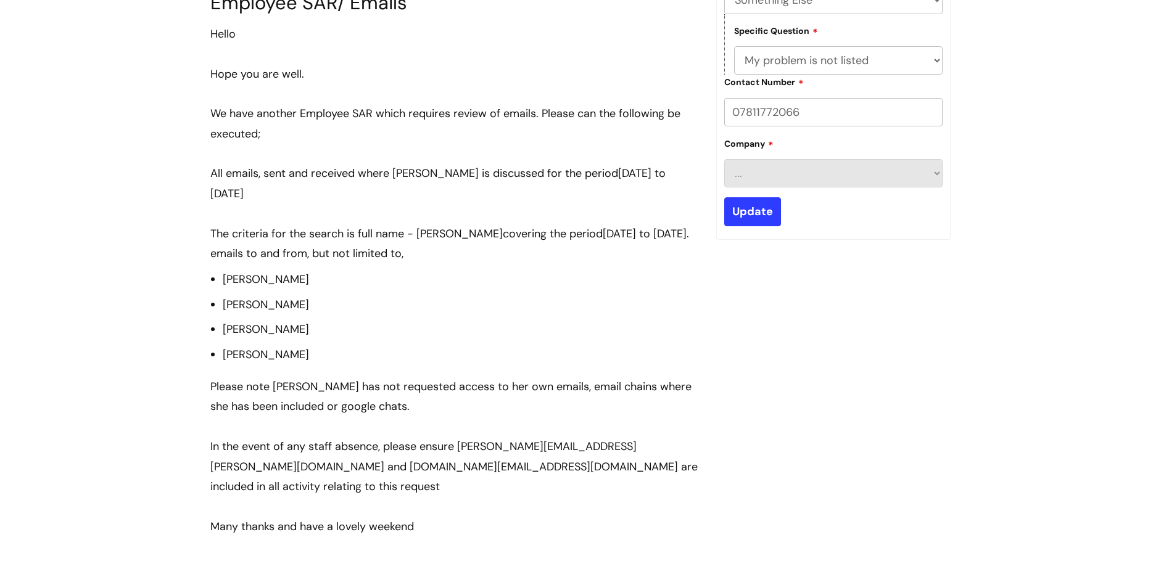
scroll to position [117, 0]
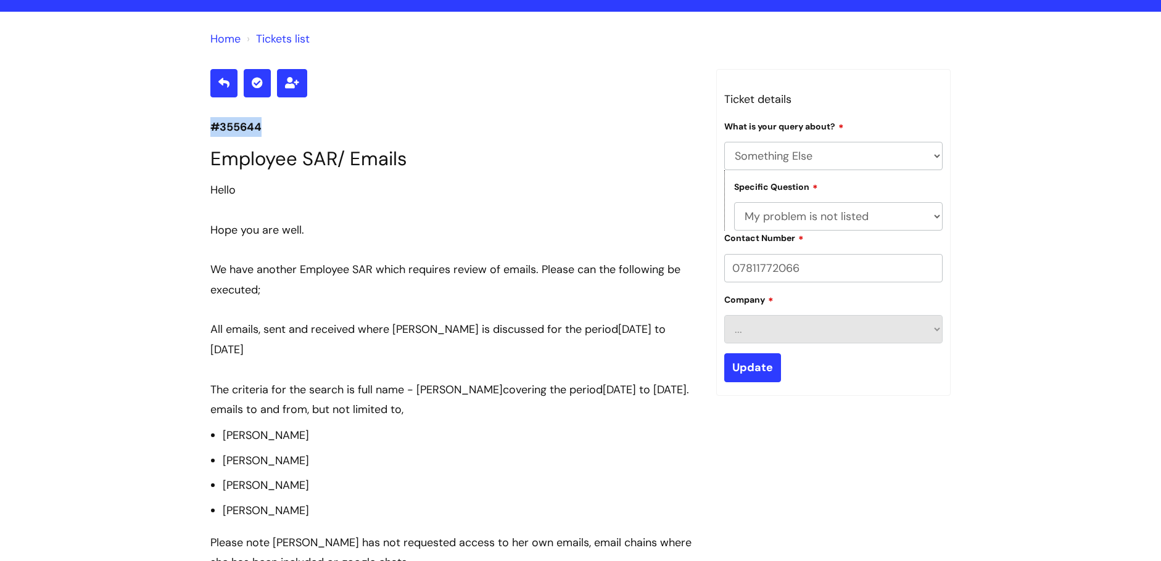
drag, startPoint x: 273, startPoint y: 123, endPoint x: 191, endPoint y: 124, distance: 82.0
copy p "#355644"
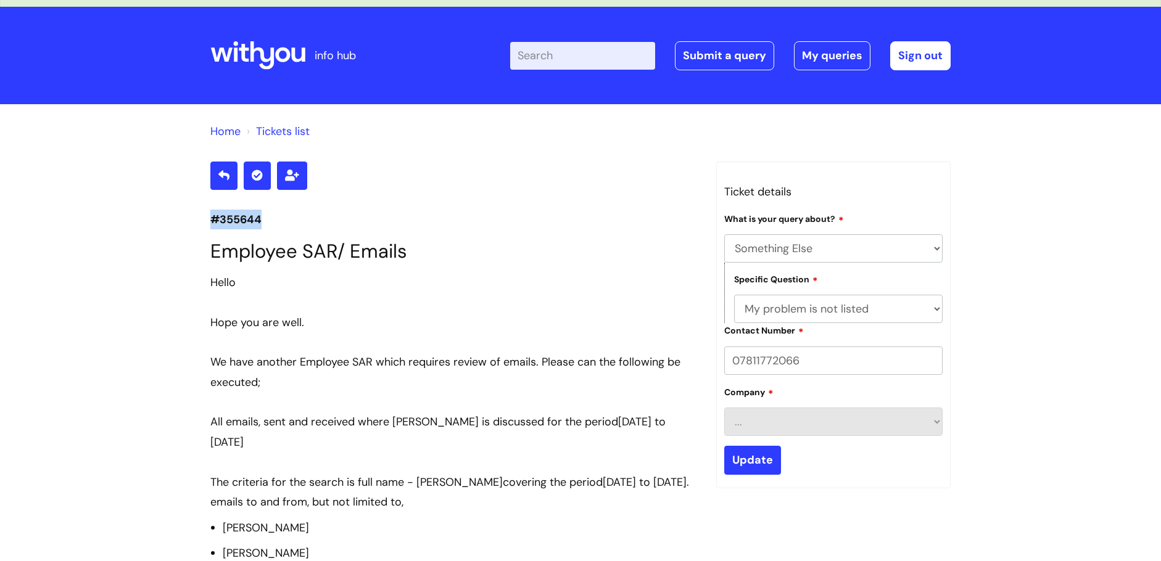
scroll to position [0, 0]
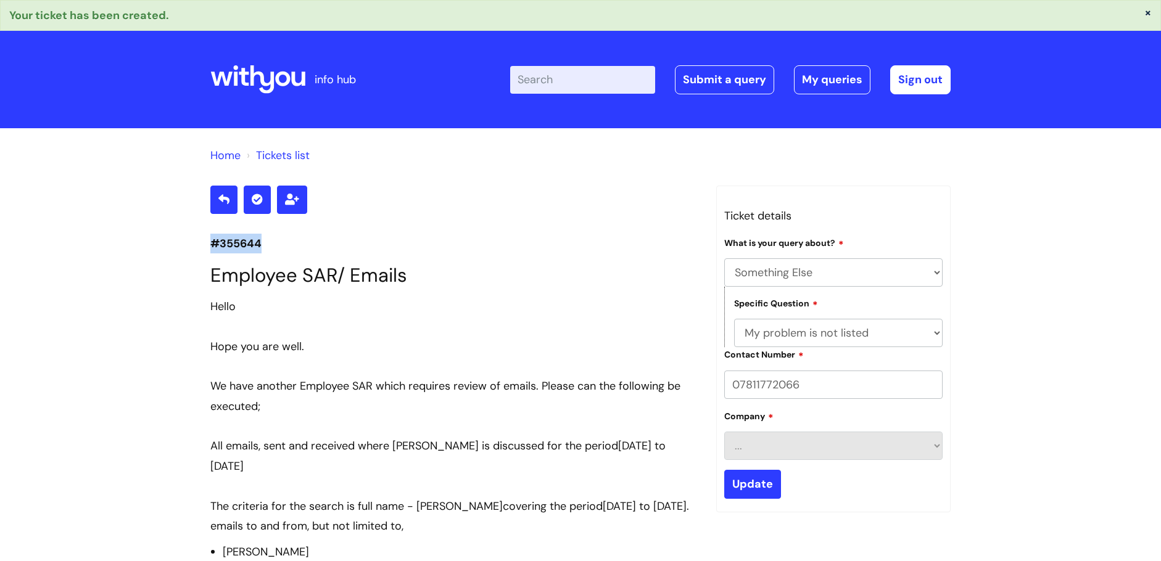
click at [212, 243] on p "#355644" at bounding box center [453, 244] width 487 height 20
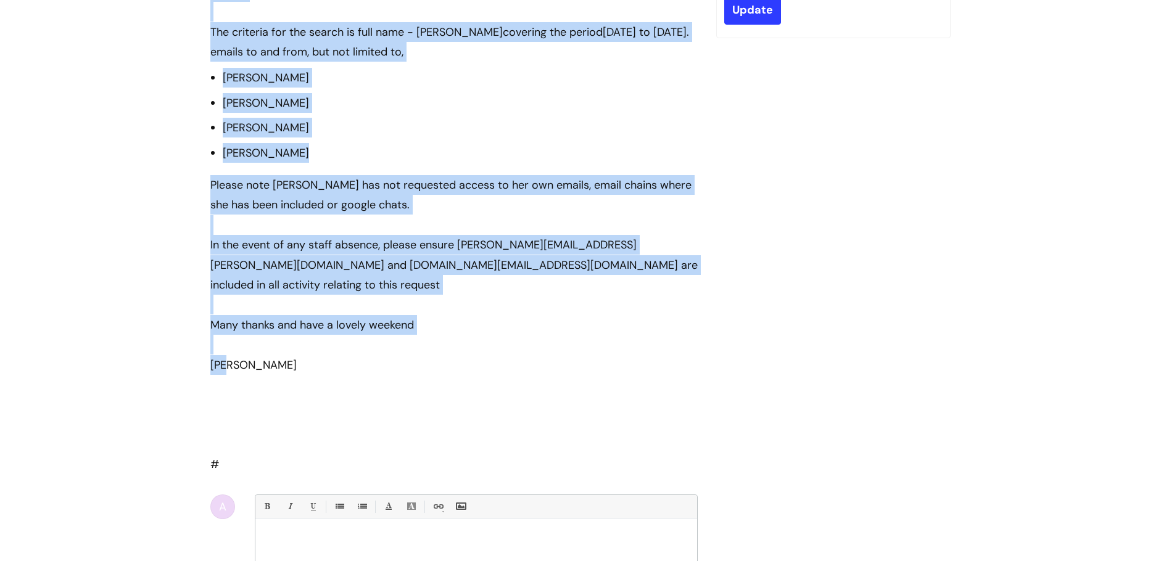
scroll to position [493, 0]
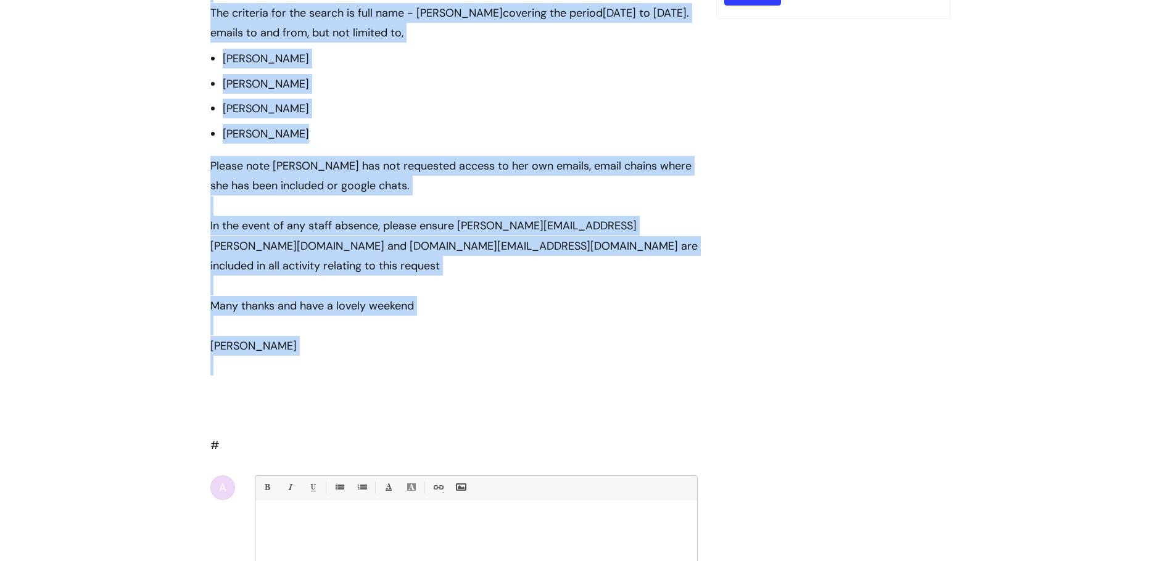
drag, startPoint x: 212, startPoint y: 243, endPoint x: 311, endPoint y: 366, distance: 158.3
click at [311, 366] on section "#355644 Employee SAR/ Emails Hello Hope you are well. We have another Employee …" at bounding box center [453, 208] width 487 height 1033
copy section "#355644 Employee SAR/ Emails Hello Hope you are well. We have another Employee …"
